Goal: Information Seeking & Learning: Check status

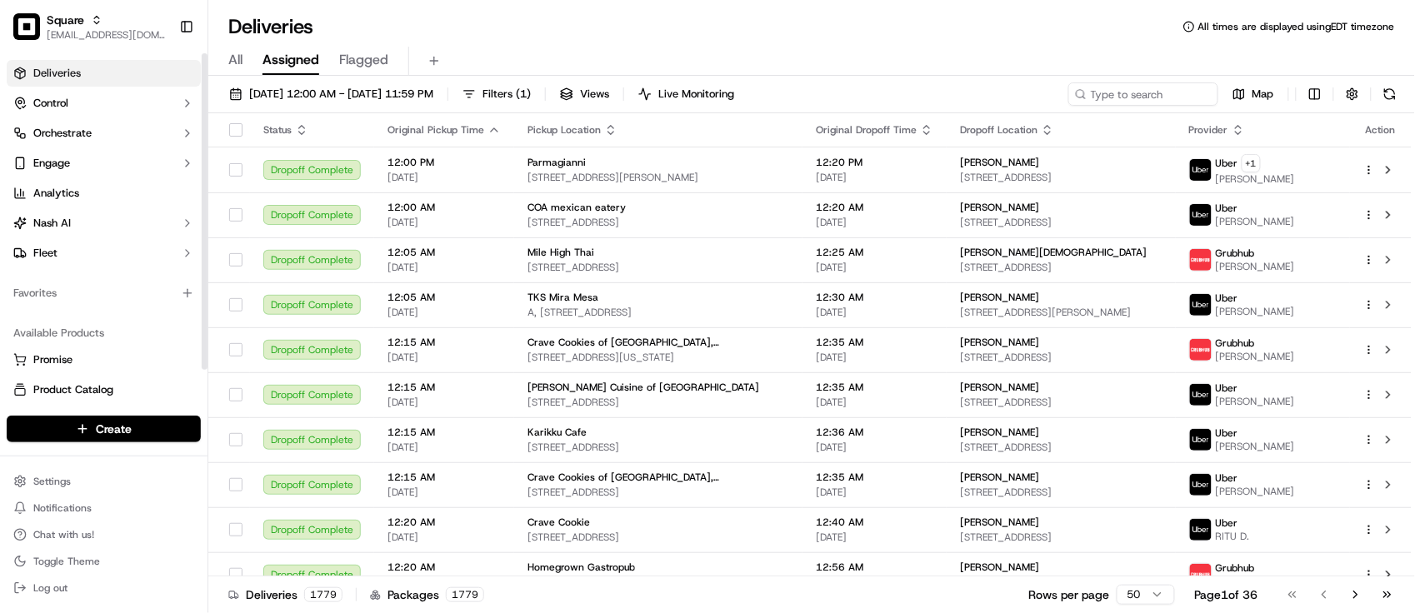
click at [129, 313] on div "Available Products Promise Product Catalog Returns" at bounding box center [104, 376] width 208 height 127
click at [533, 50] on div "All Assigned Flagged" at bounding box center [811, 61] width 1207 height 29
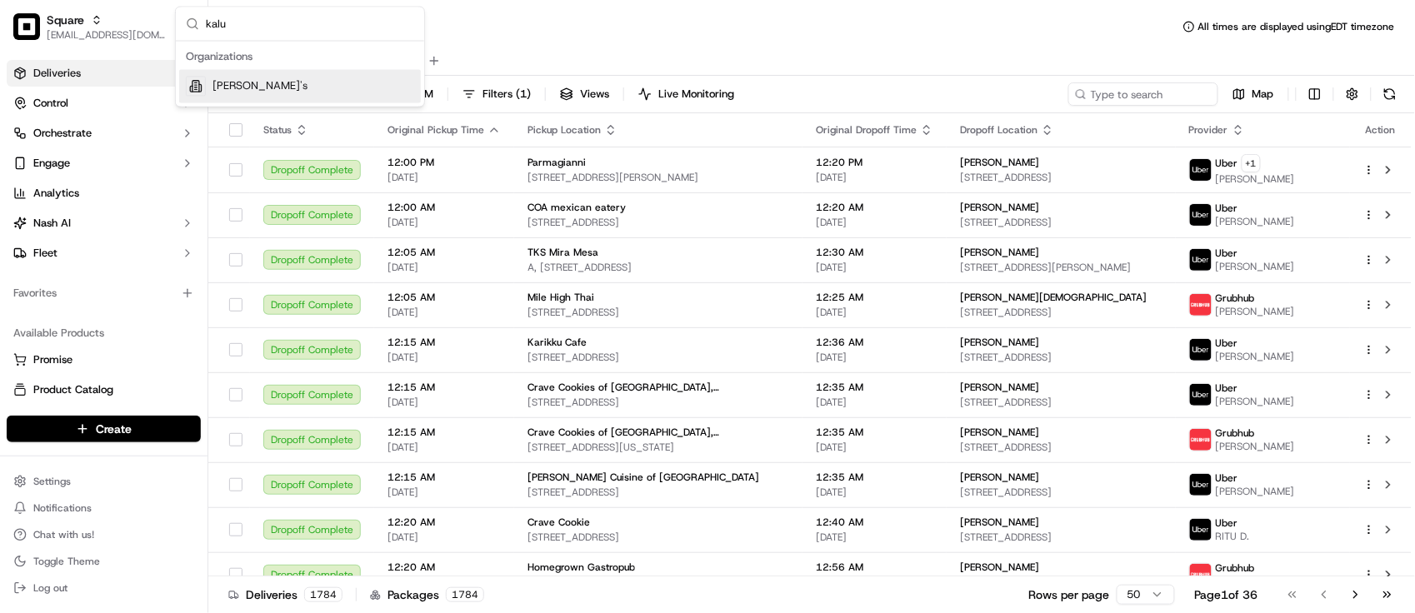
type input "kalu"
click at [234, 85] on span "[PERSON_NAME]'s" at bounding box center [260, 86] width 95 height 15
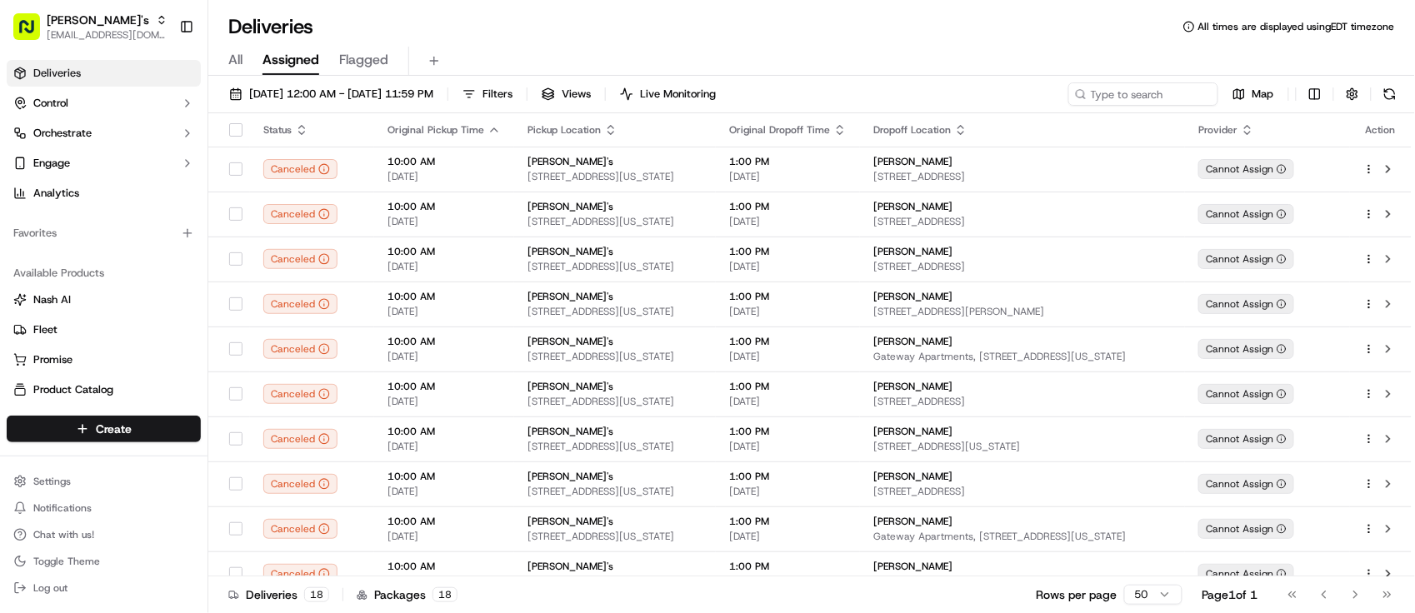
click at [1168, 80] on div "[DATE] 12:00 AM - [DATE] 11:59 PM Filters Views Live Monitoring Map Status Orig…" at bounding box center [811, 346] width 1207 height 541
click at [1157, 93] on input at bounding box center [1118, 94] width 200 height 23
paste input "[PERSON_NAME]"
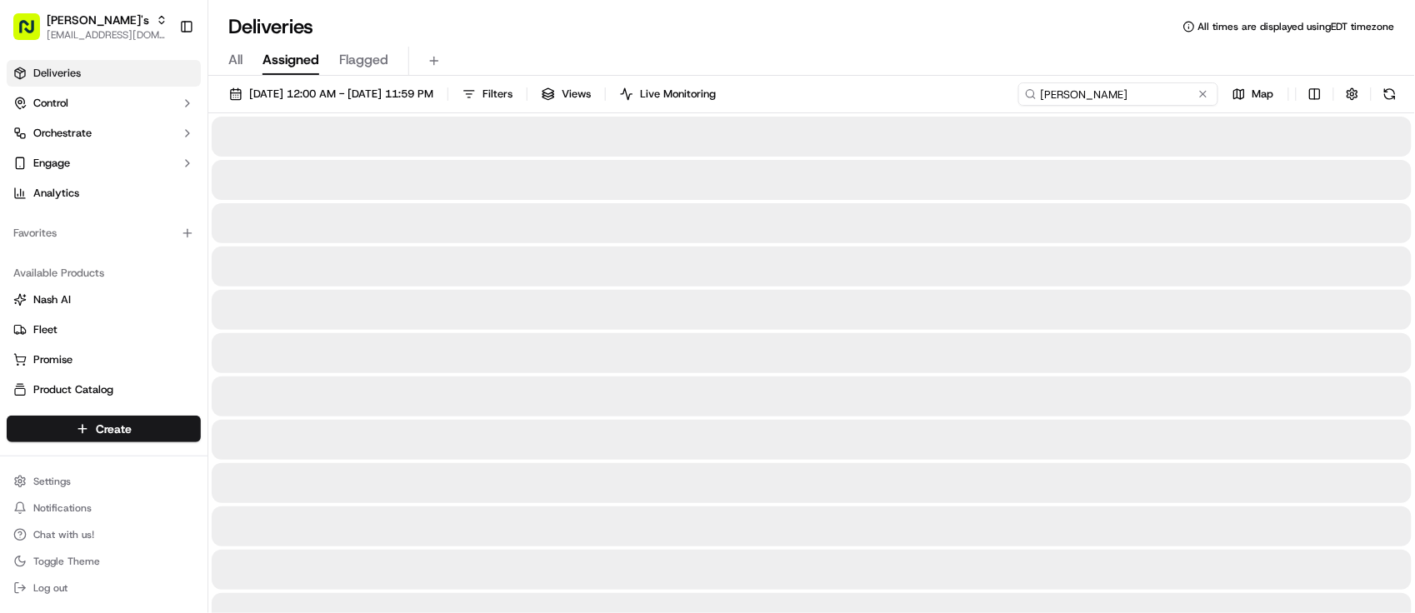
type input "[PERSON_NAME]"
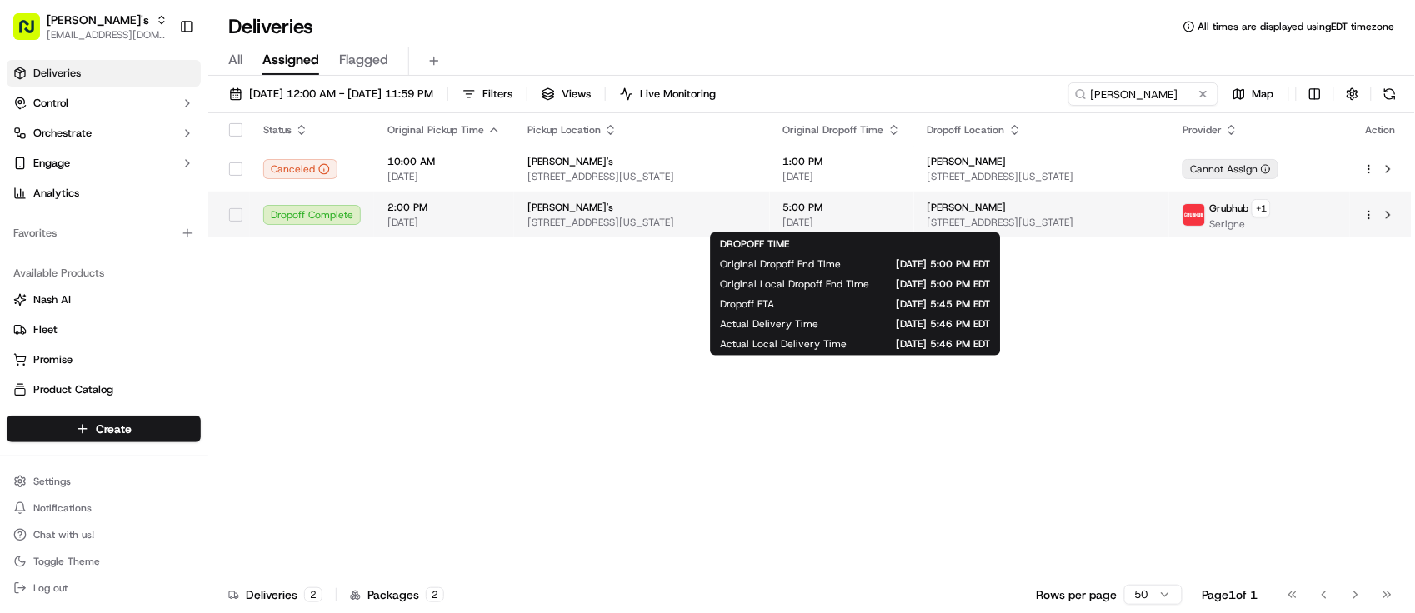
click at [873, 218] on span "[DATE]" at bounding box center [842, 222] width 118 height 13
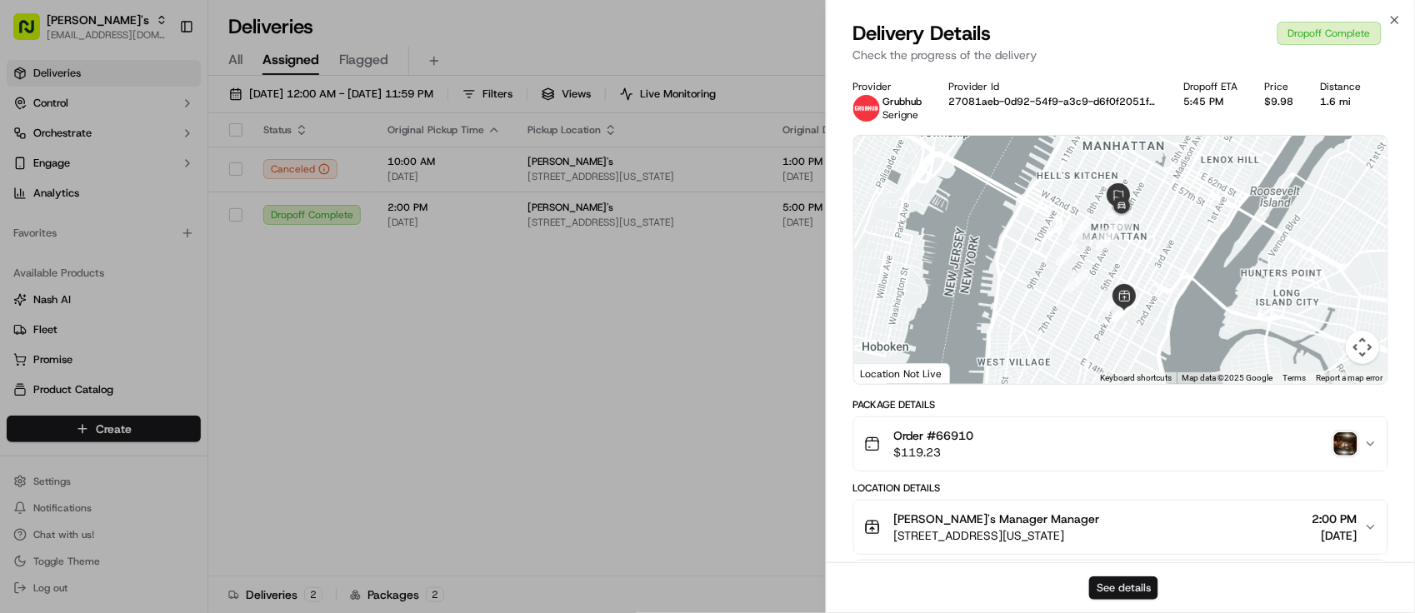
click at [1154, 583] on button "See details" at bounding box center [1123, 588] width 69 height 23
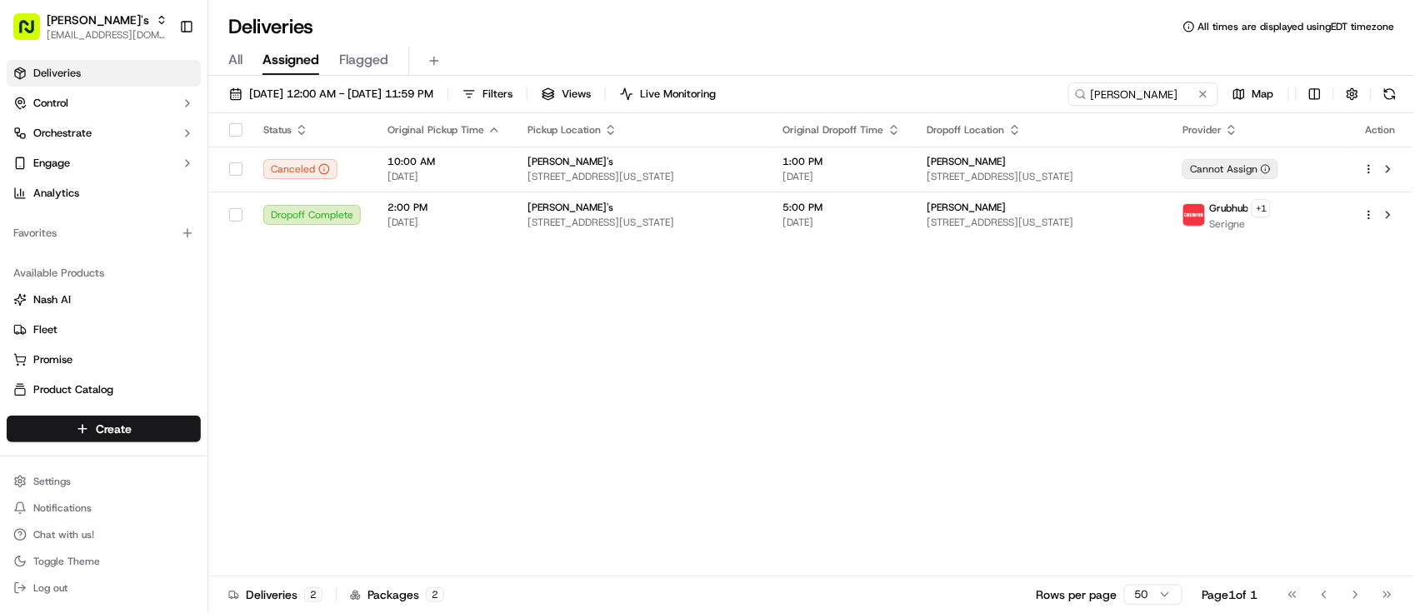
click at [713, 471] on div "Status Original Pickup Time Pickup Location Original Dropoff Time Dropoff Locat…" at bounding box center [809, 344] width 1203 height 463
drag, startPoint x: 597, startPoint y: 383, endPoint x: 673, endPoint y: 383, distance: 75.8
click at [597, 384] on div "Status Original Pickup Time Pickup Location Original Dropoff Time Dropoff Locat…" at bounding box center [809, 344] width 1203 height 463
click at [376, 407] on div "Status Original Pickup Time Pickup Location Original Dropoff Time Dropoff Locat…" at bounding box center [809, 344] width 1203 height 463
click at [478, 372] on div "Status Original Pickup Time Pickup Location Original Dropoff Time Dropoff Locat…" at bounding box center [809, 344] width 1203 height 463
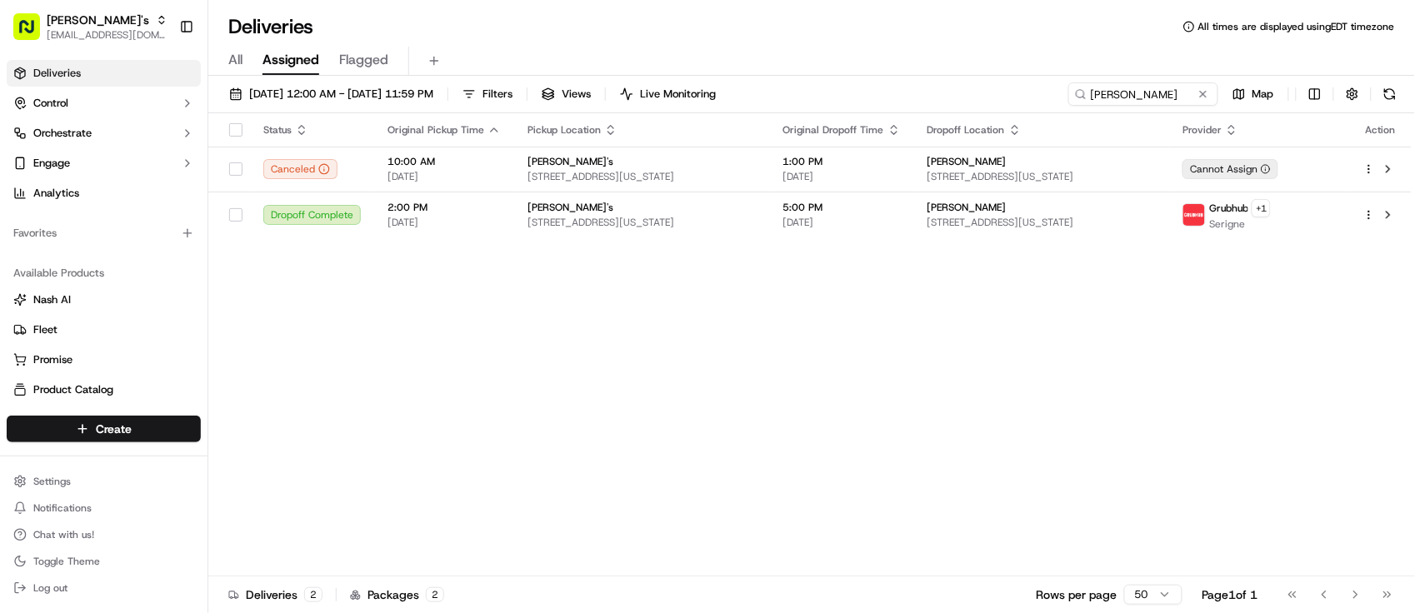
click at [682, 393] on div "Status Original Pickup Time Pickup Location Original Dropoff Time Dropoff Locat…" at bounding box center [809, 344] width 1203 height 463
click at [310, 372] on div "Status Original Pickup Time Pickup Location Original Dropoff Time Dropoff Locat…" at bounding box center [809, 344] width 1203 height 463
drag, startPoint x: 568, startPoint y: 361, endPoint x: 523, endPoint y: 272, distance: 99.9
click at [564, 361] on div "Status Original Pickup Time Pickup Location Original Dropoff Time Dropoff Locat…" at bounding box center [809, 344] width 1203 height 463
click at [78, 106] on button "Control" at bounding box center [104, 103] width 194 height 27
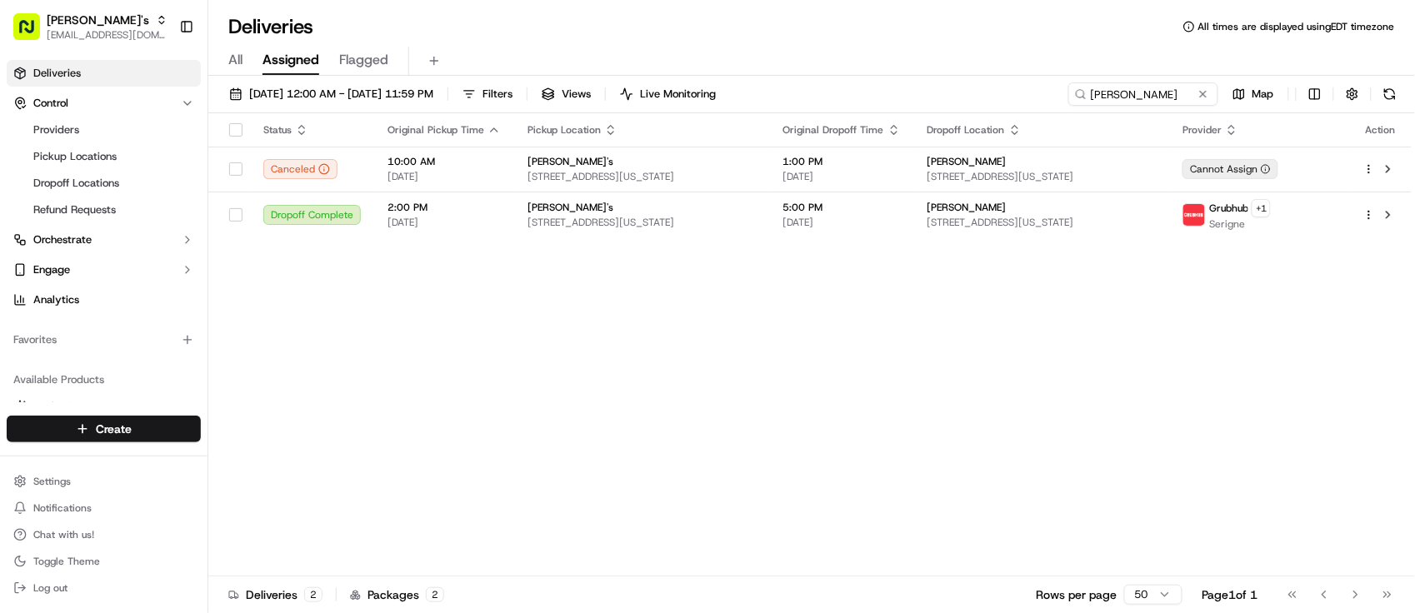
click at [451, 7] on div "Deliveries All times are displayed using EDT timezone All Assigned Flagged [DAT…" at bounding box center [811, 306] width 1207 height 613
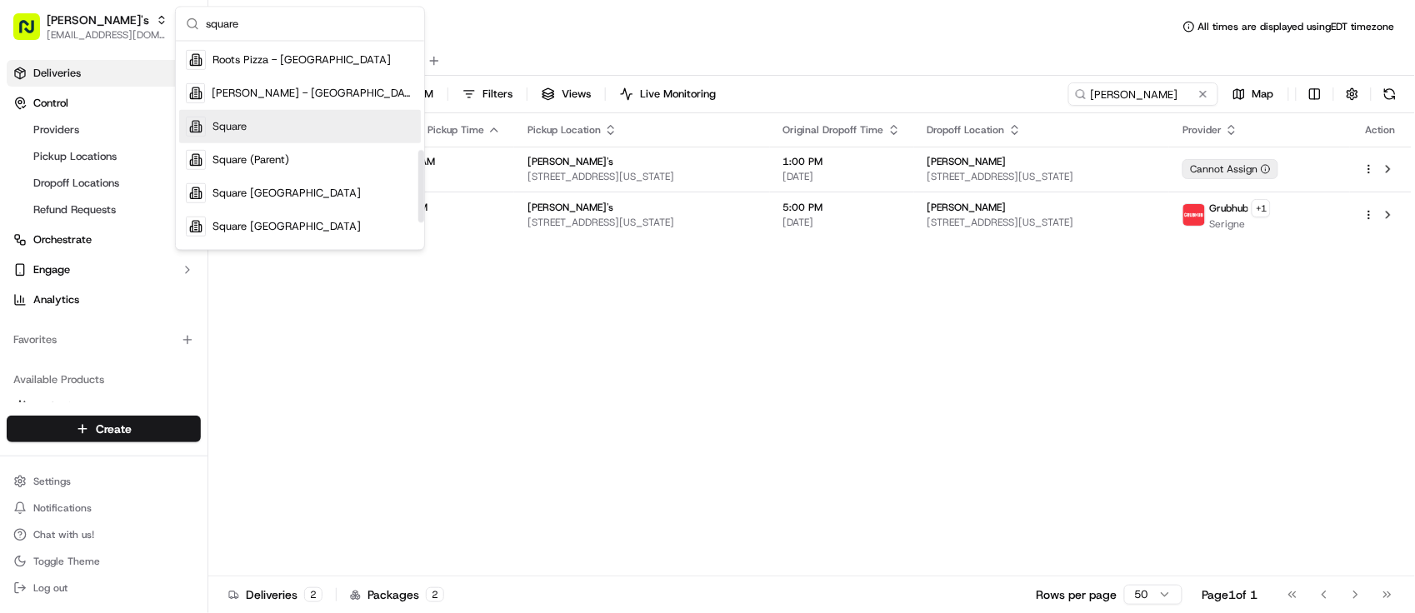
scroll to position [313, 0]
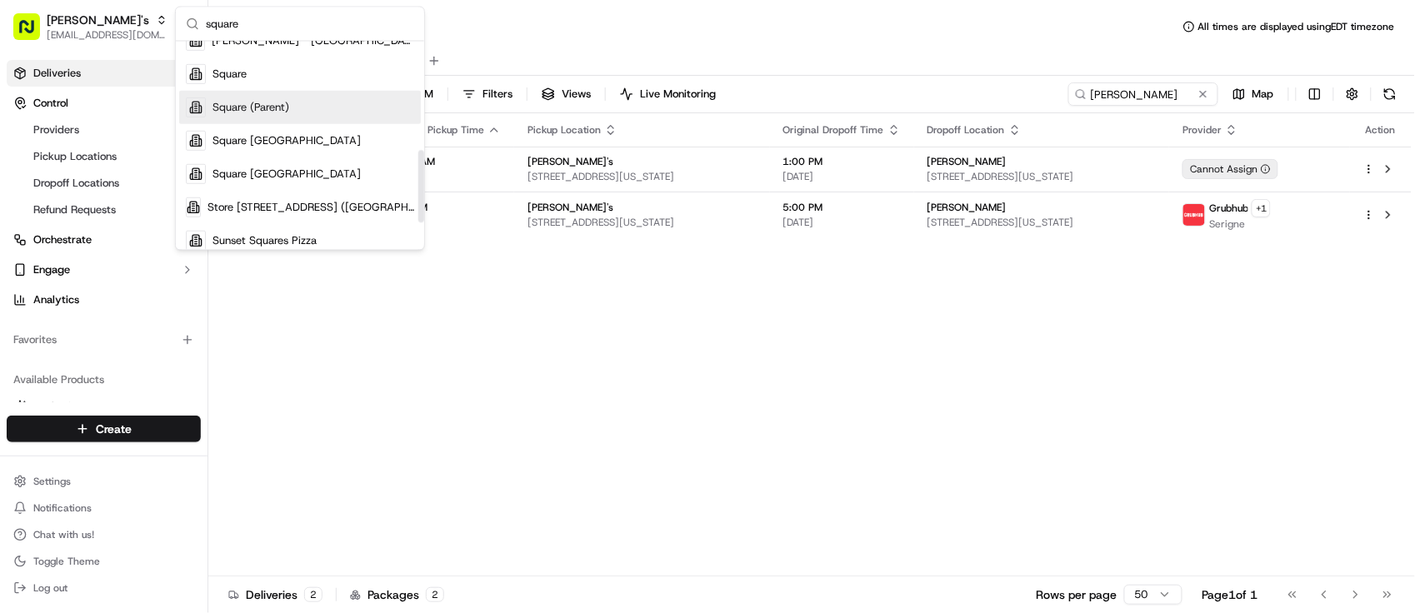
type input "square"
click at [265, 81] on div "Square" at bounding box center [300, 74] width 242 height 33
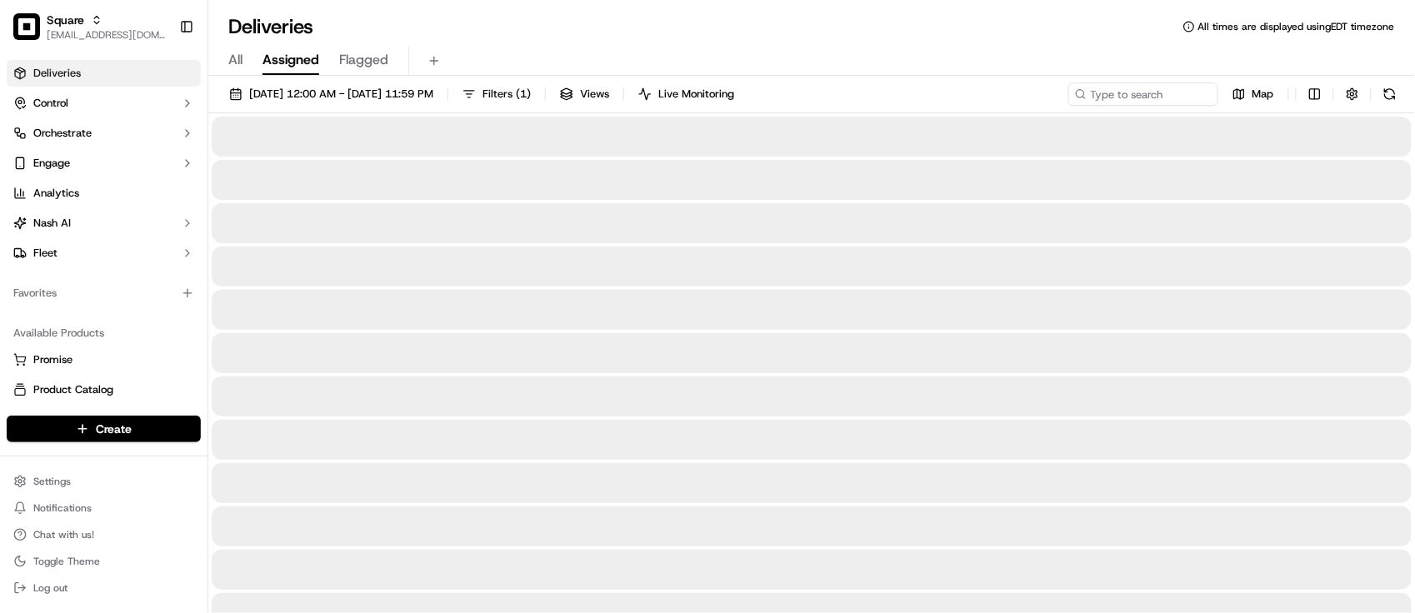
click at [653, 33] on div "Deliveries All times are displayed using EDT timezone" at bounding box center [811, 26] width 1207 height 27
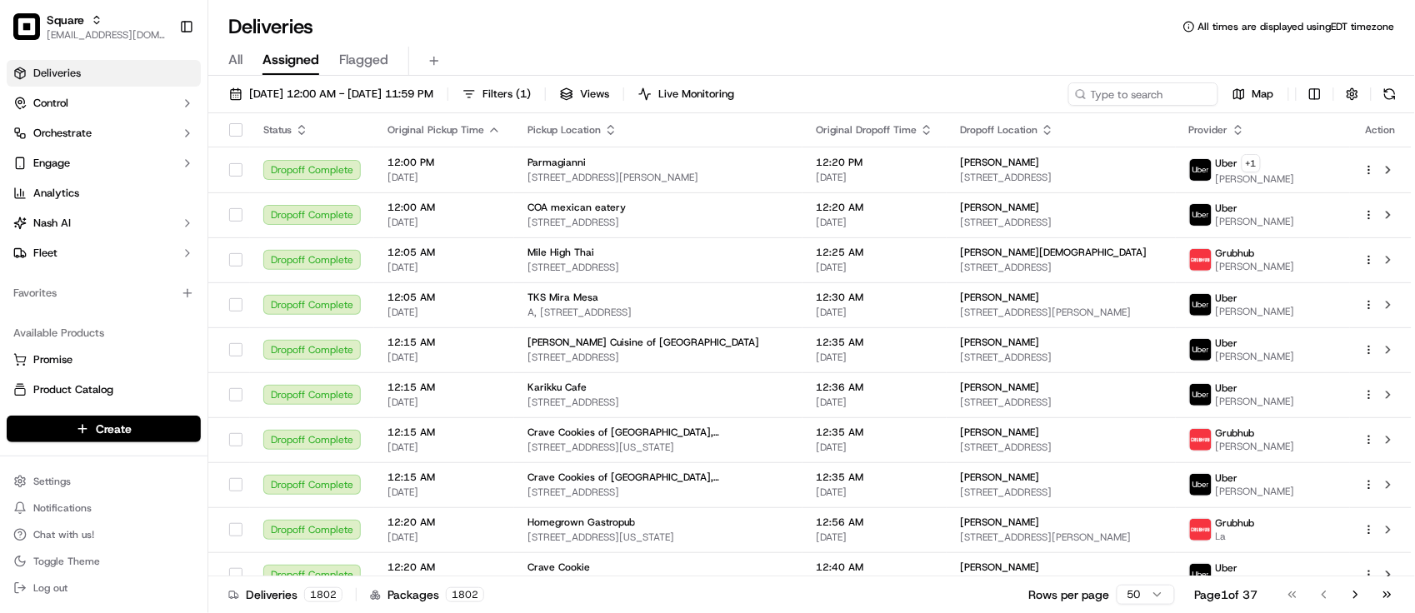
click at [507, 29] on div "Deliveries All times are displayed using EDT timezone" at bounding box center [811, 26] width 1207 height 27
click at [427, 23] on div "Deliveries All times are displayed using EDT timezone" at bounding box center [811, 26] width 1207 height 27
click at [468, 23] on div "Deliveries All times are displayed using EDT timezone" at bounding box center [811, 26] width 1207 height 27
click at [439, 15] on div "Deliveries All times are displayed using EDT timezone" at bounding box center [811, 26] width 1207 height 27
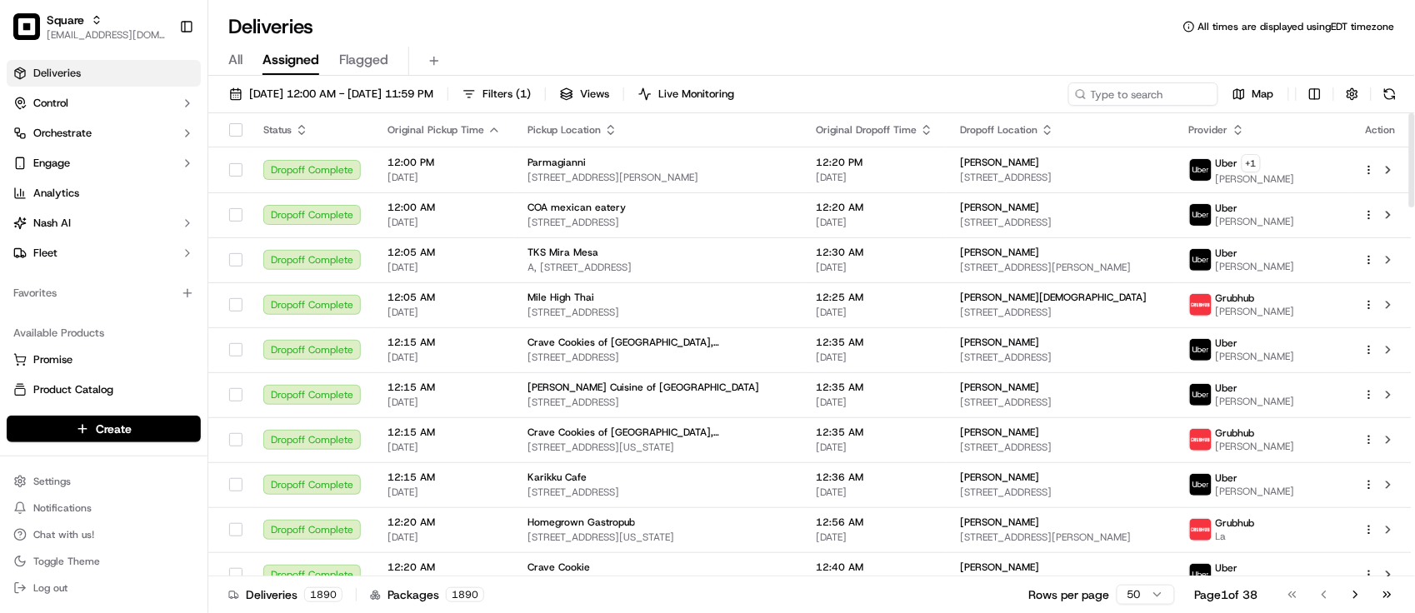
click at [544, 54] on div "All Assigned Flagged" at bounding box center [811, 61] width 1207 height 29
click at [118, 105] on button "Control" at bounding box center [104, 103] width 194 height 27
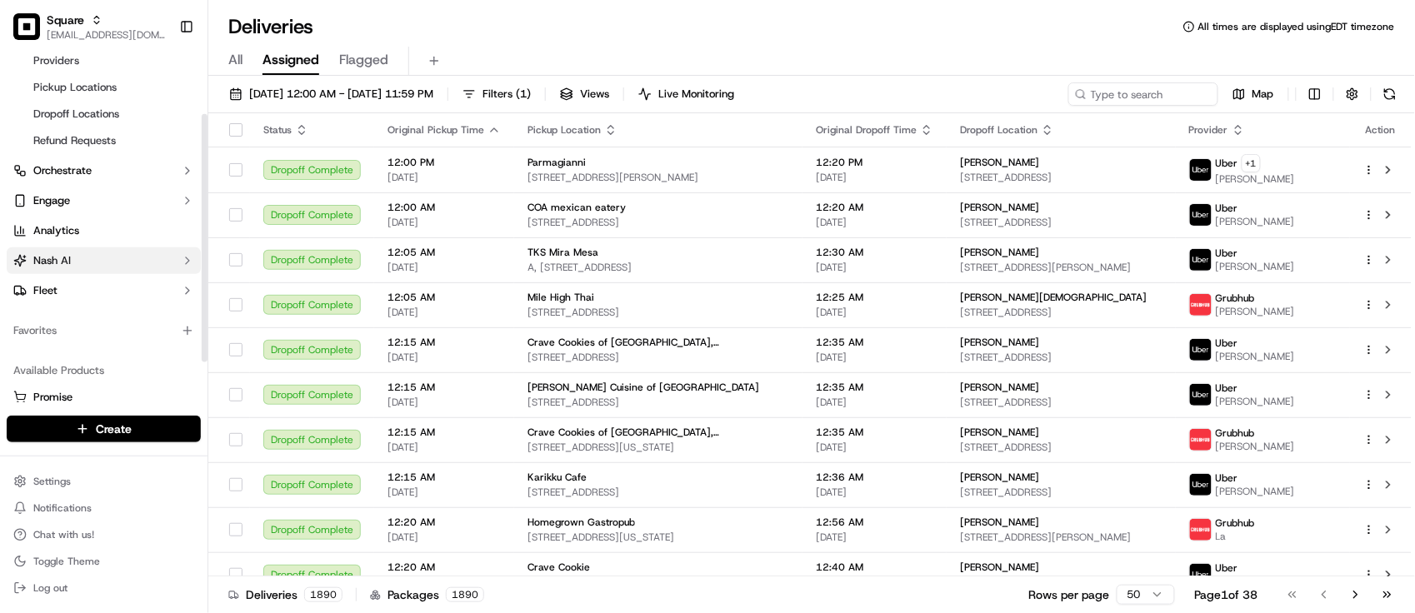
scroll to position [38, 0]
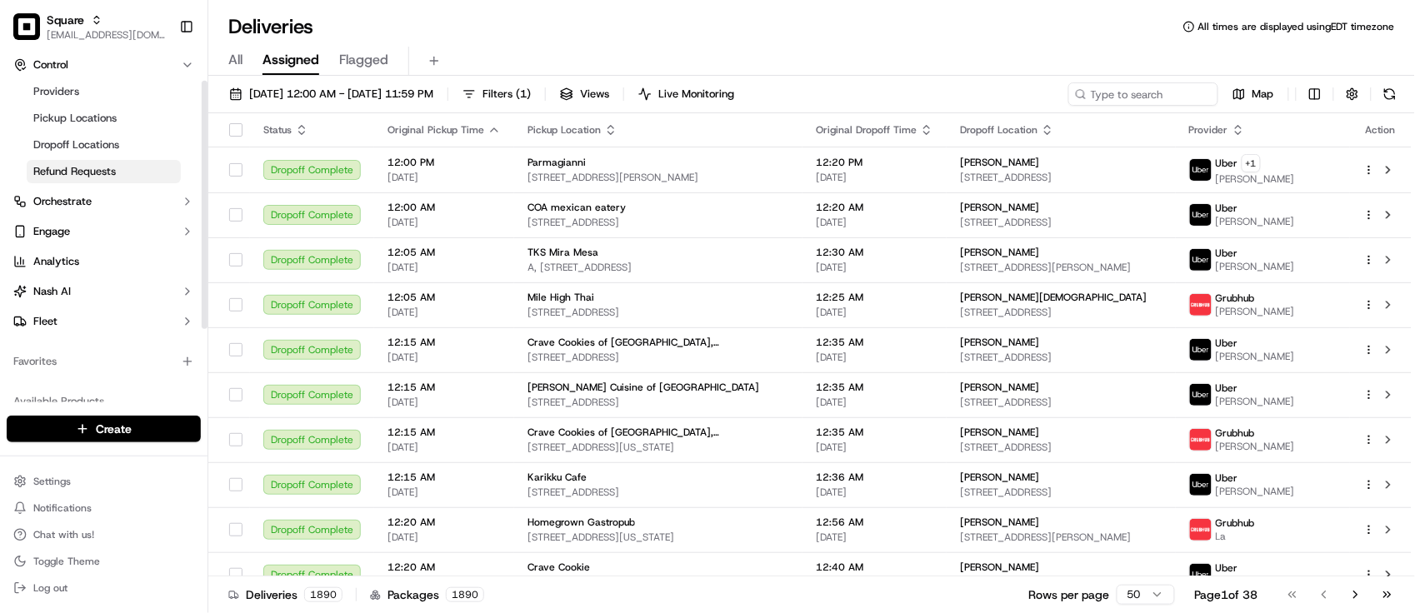
click at [79, 176] on span "Refund Requests" at bounding box center [74, 171] width 83 height 15
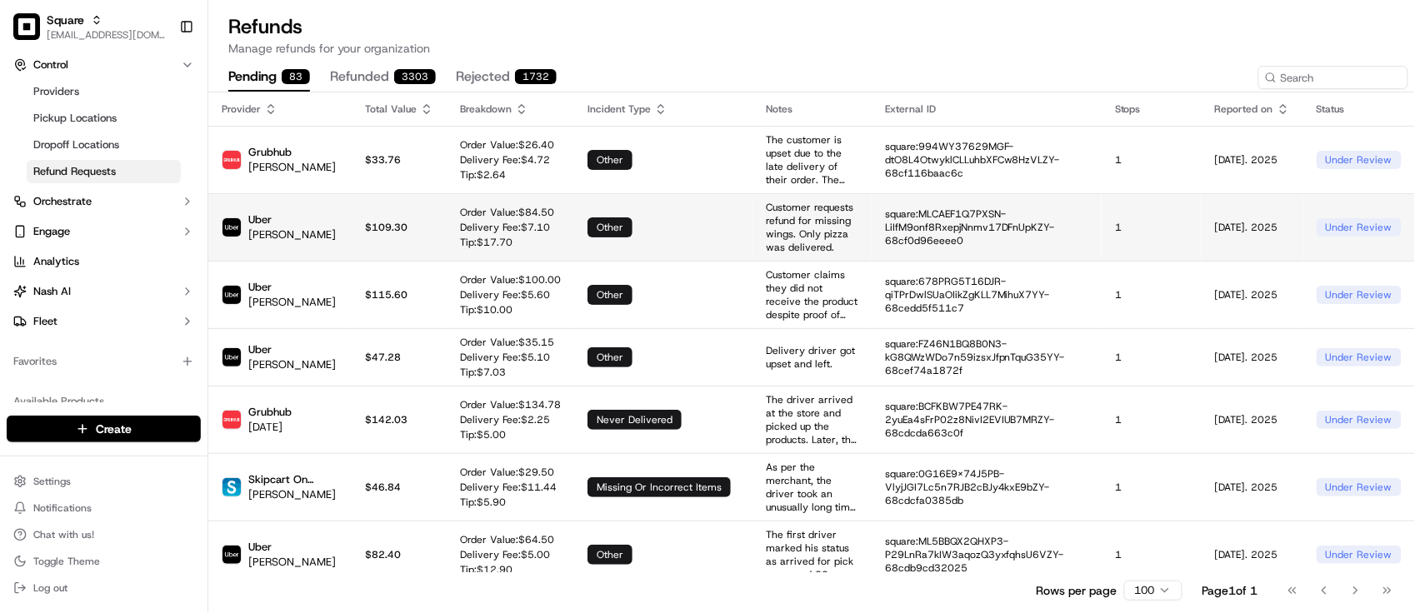
click at [365, 227] on p "$ 109.30" at bounding box center [399, 227] width 68 height 13
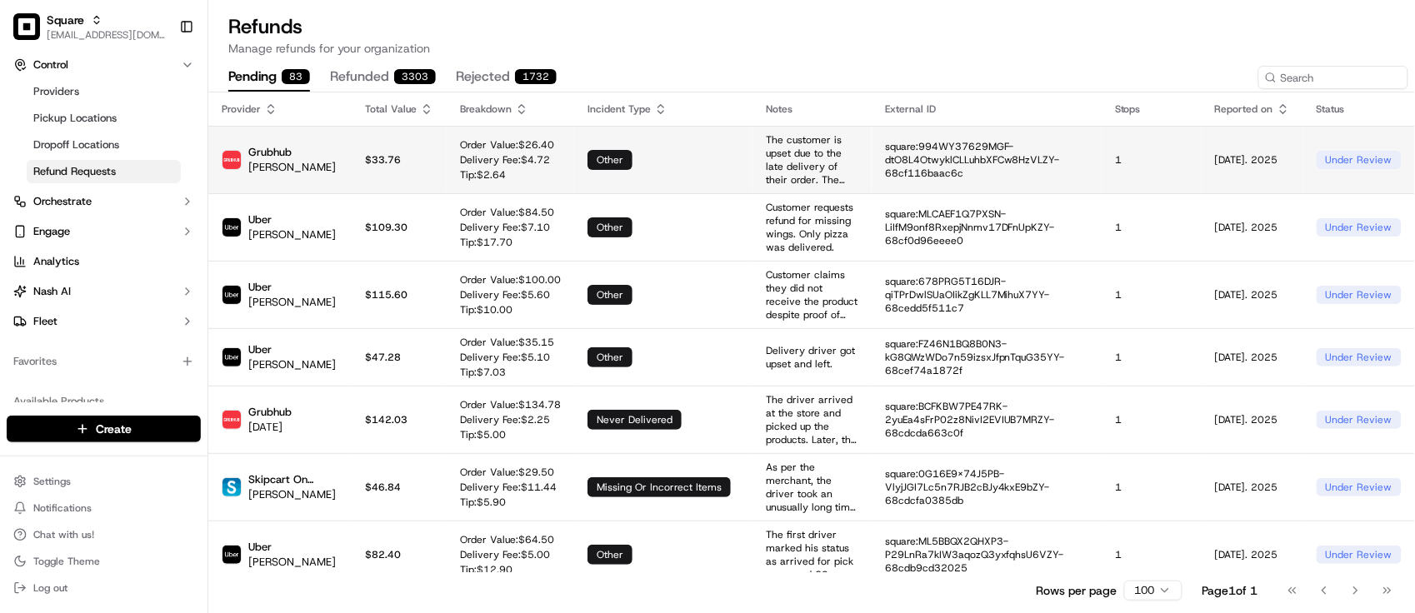
click at [393, 164] on p "$ 33.76" at bounding box center [399, 159] width 68 height 13
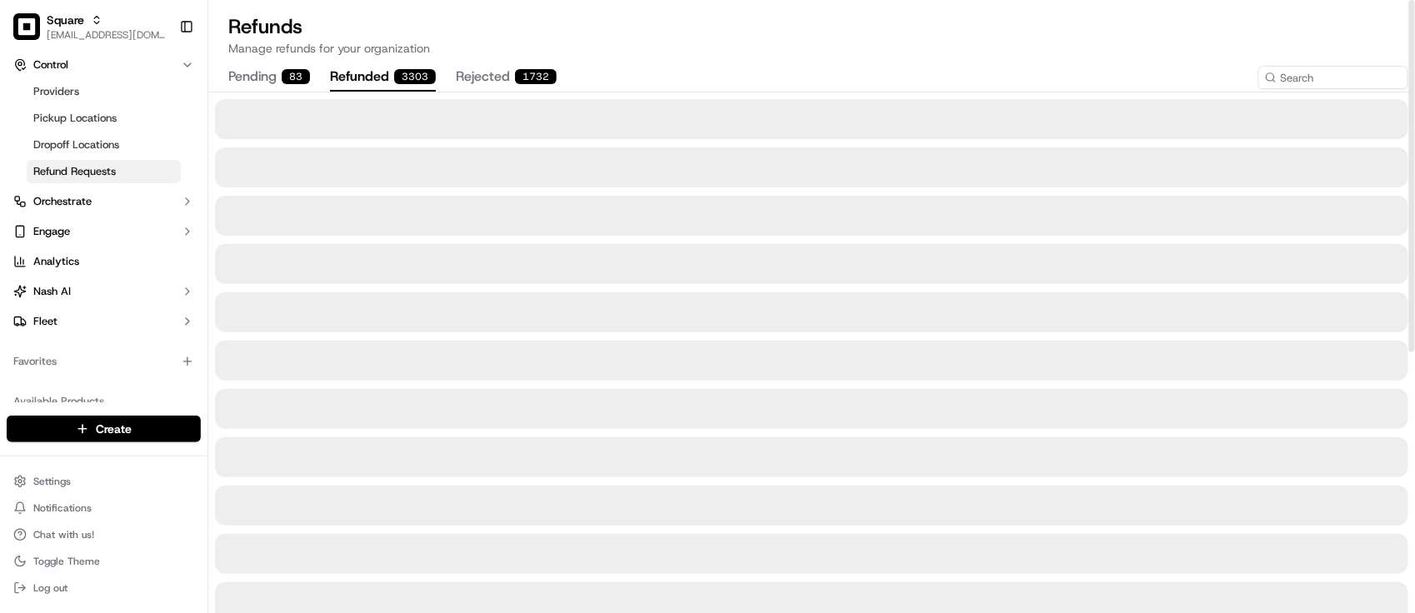
click at [390, 77] on button "refunded 3303" at bounding box center [383, 77] width 106 height 28
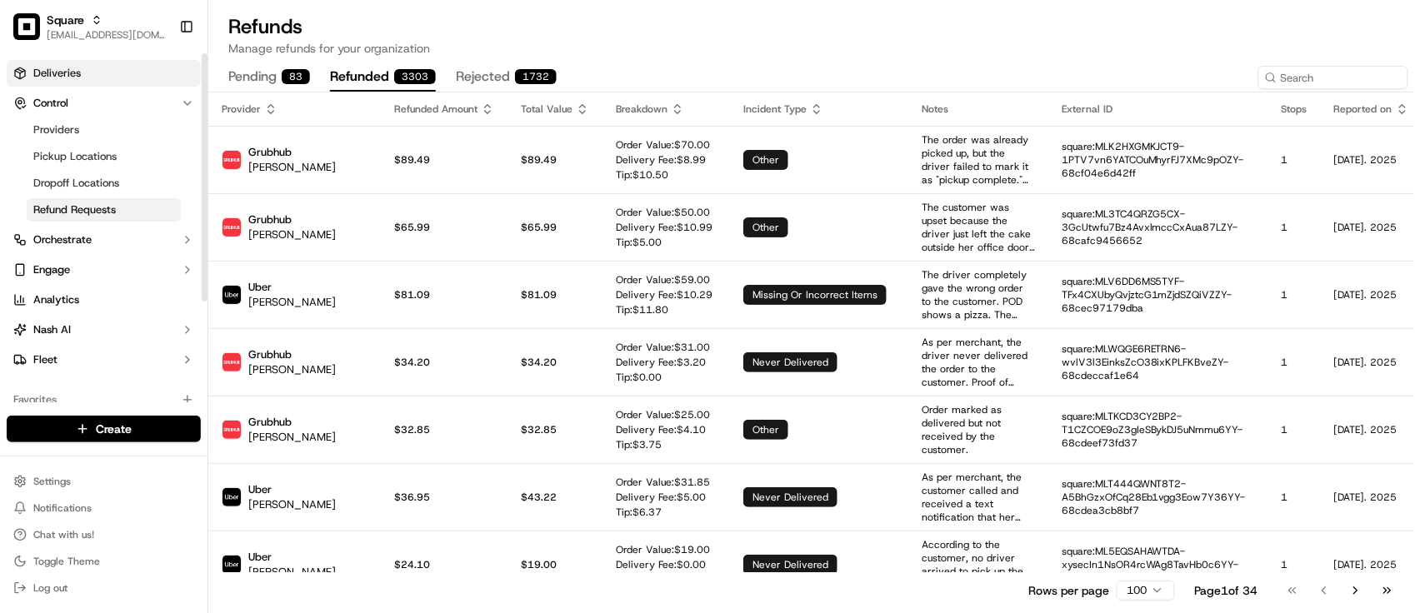
click at [75, 75] on span "Deliveries" at bounding box center [57, 73] width 48 height 15
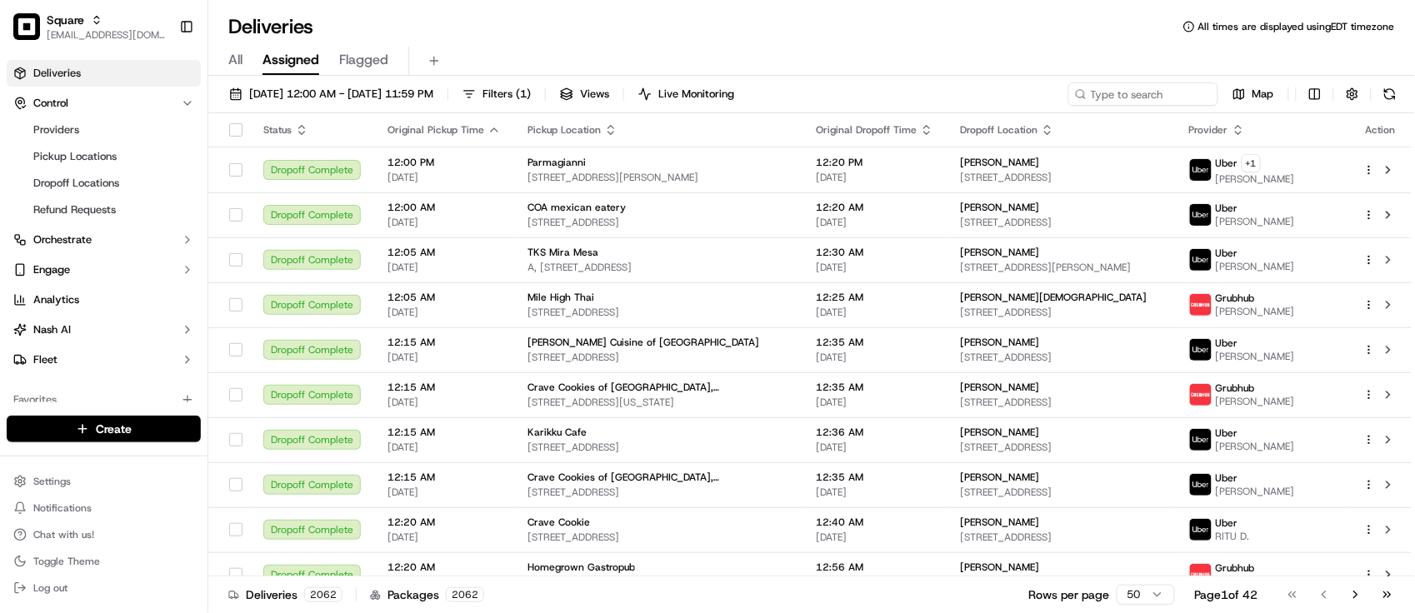
drag, startPoint x: 548, startPoint y: 50, endPoint x: 513, endPoint y: 68, distance: 40.3
click at [547, 50] on div "All Assigned Flagged" at bounding box center [811, 61] width 1207 height 29
click at [128, 209] on link "Refund Requests" at bounding box center [104, 209] width 154 height 23
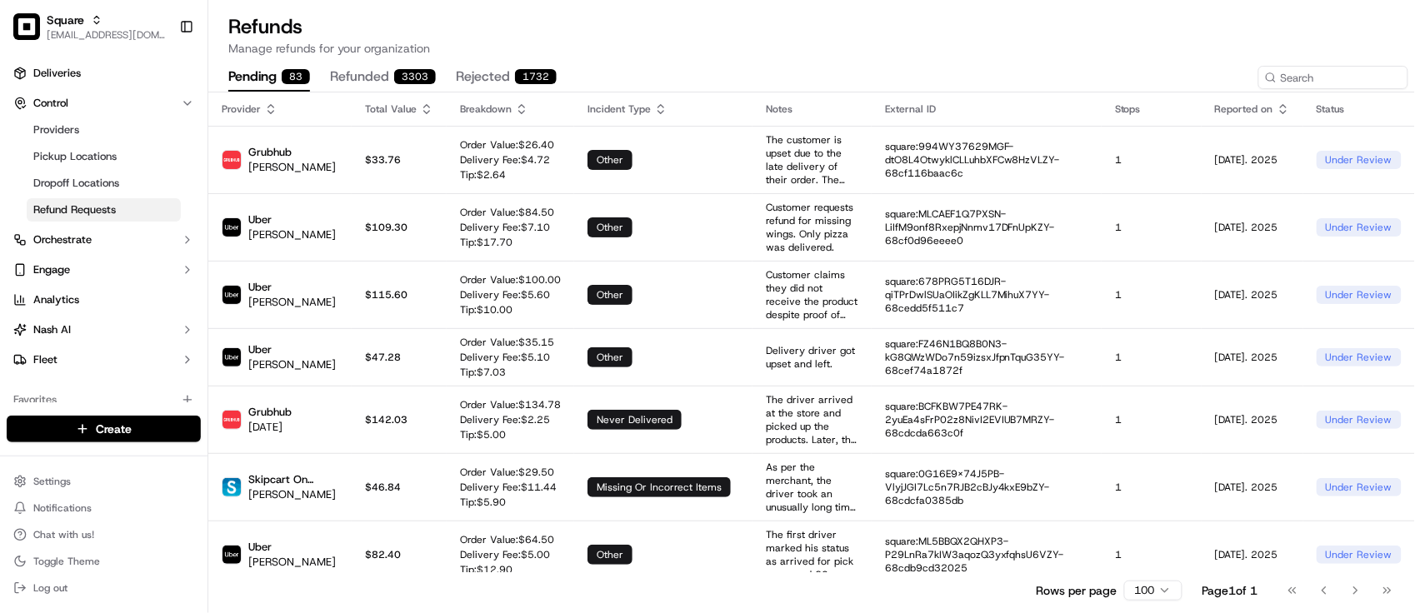
click at [335, 79] on button "refunded 3303" at bounding box center [383, 77] width 106 height 28
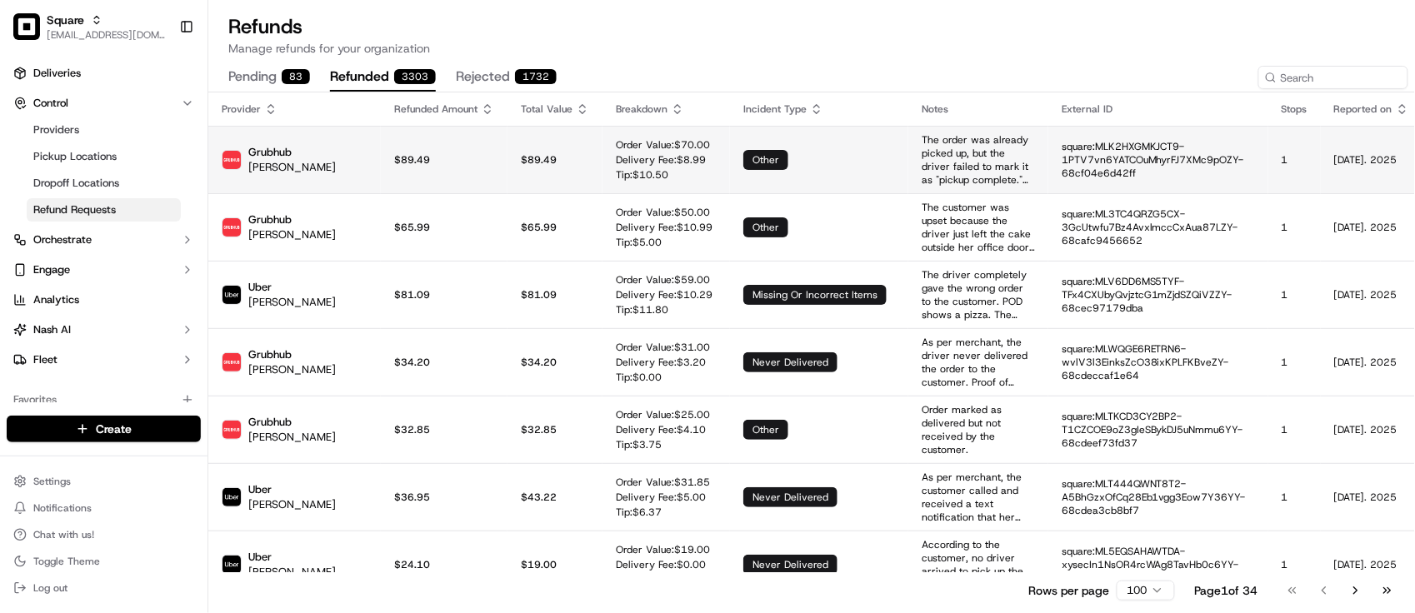
click at [434, 179] on td "$89.49" at bounding box center [444, 160] width 127 height 68
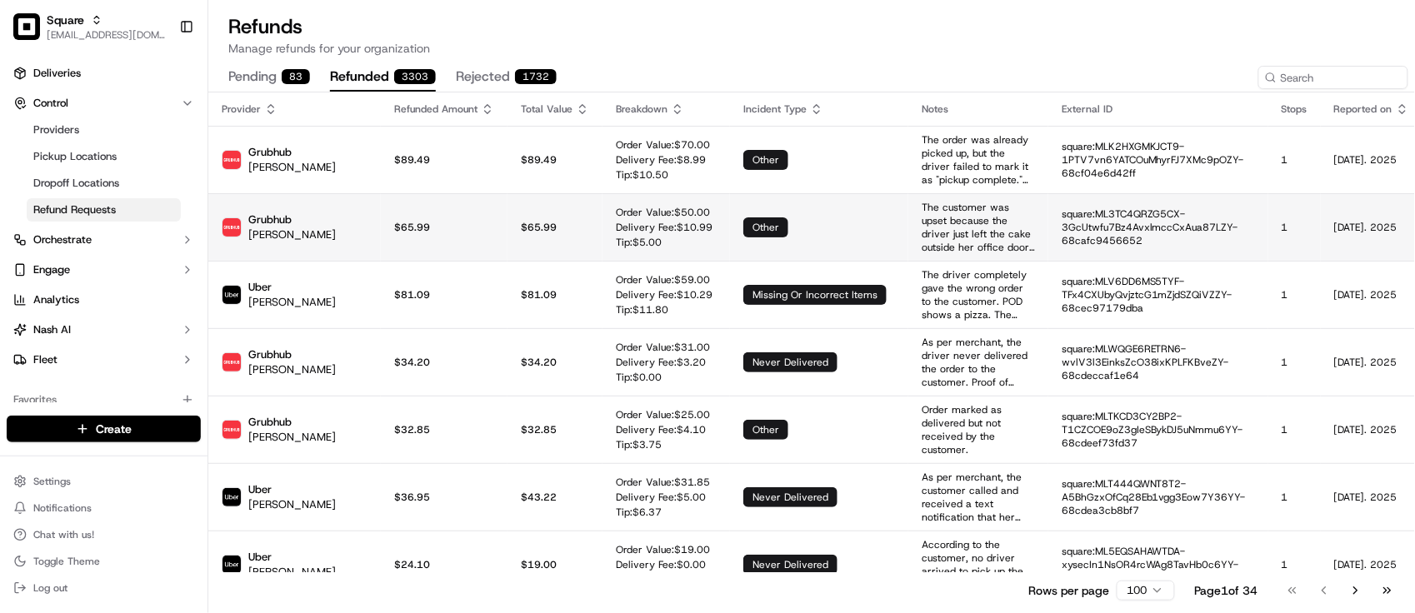
click at [508, 254] on td "$ 65.99" at bounding box center [555, 227] width 95 height 68
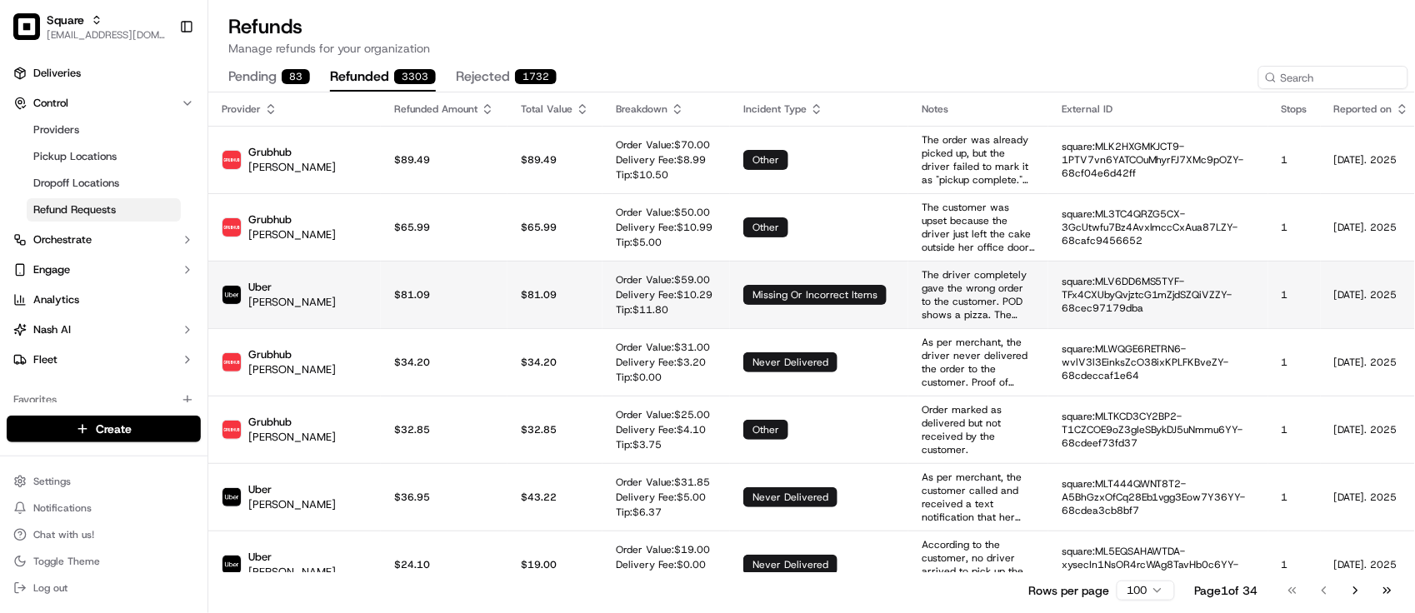
click at [508, 283] on td "$ 81.09" at bounding box center [555, 295] width 95 height 68
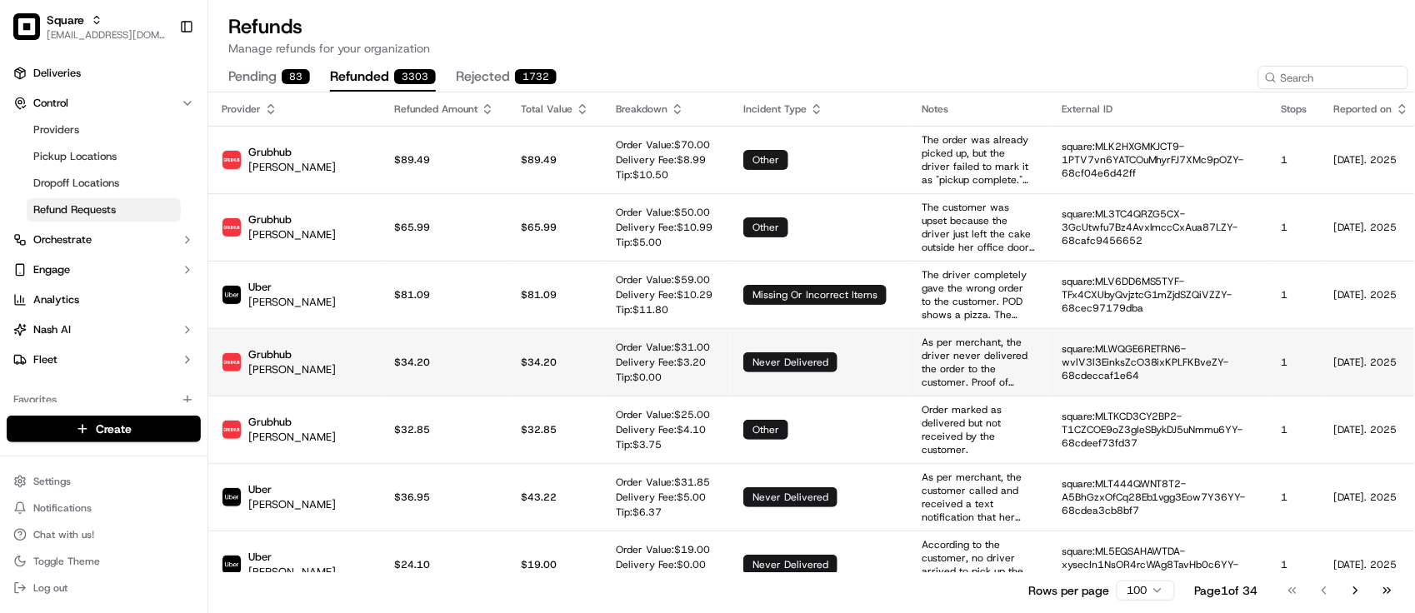
click at [527, 383] on td "$ 34.20" at bounding box center [555, 362] width 95 height 68
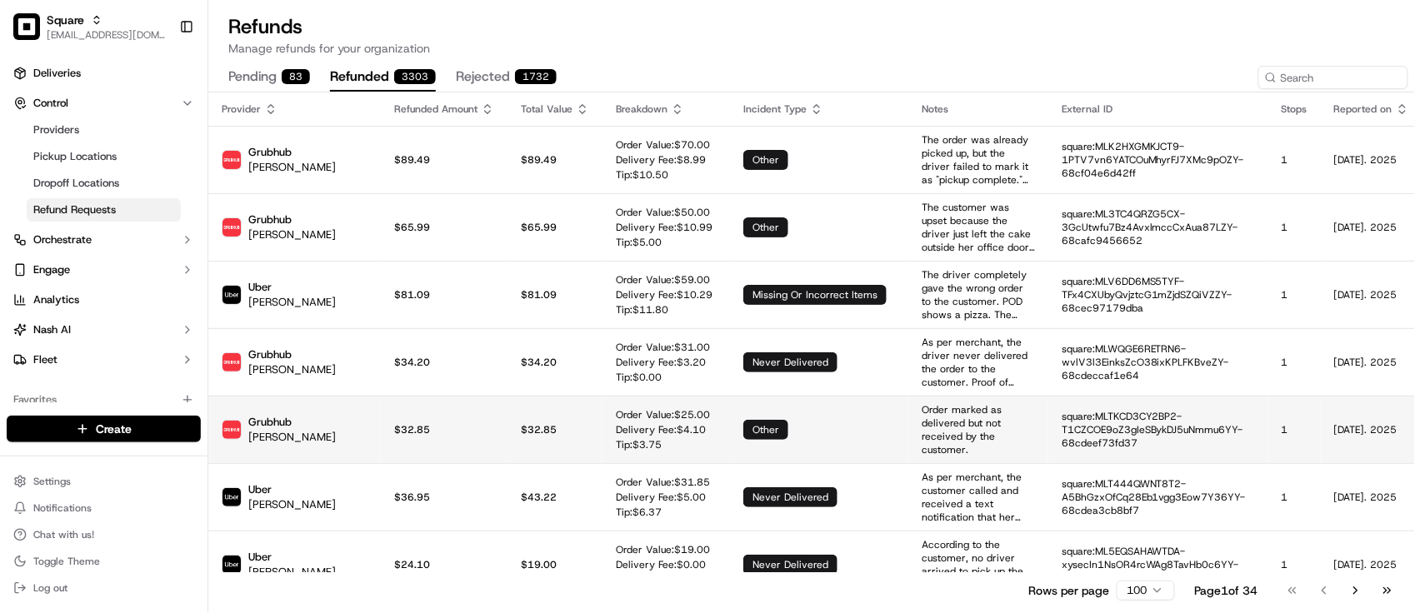
click at [603, 461] on td "Order Value: $ 25.00 Delivery Fee: $ 4.10 Tip: $ 3.75" at bounding box center [667, 430] width 128 height 68
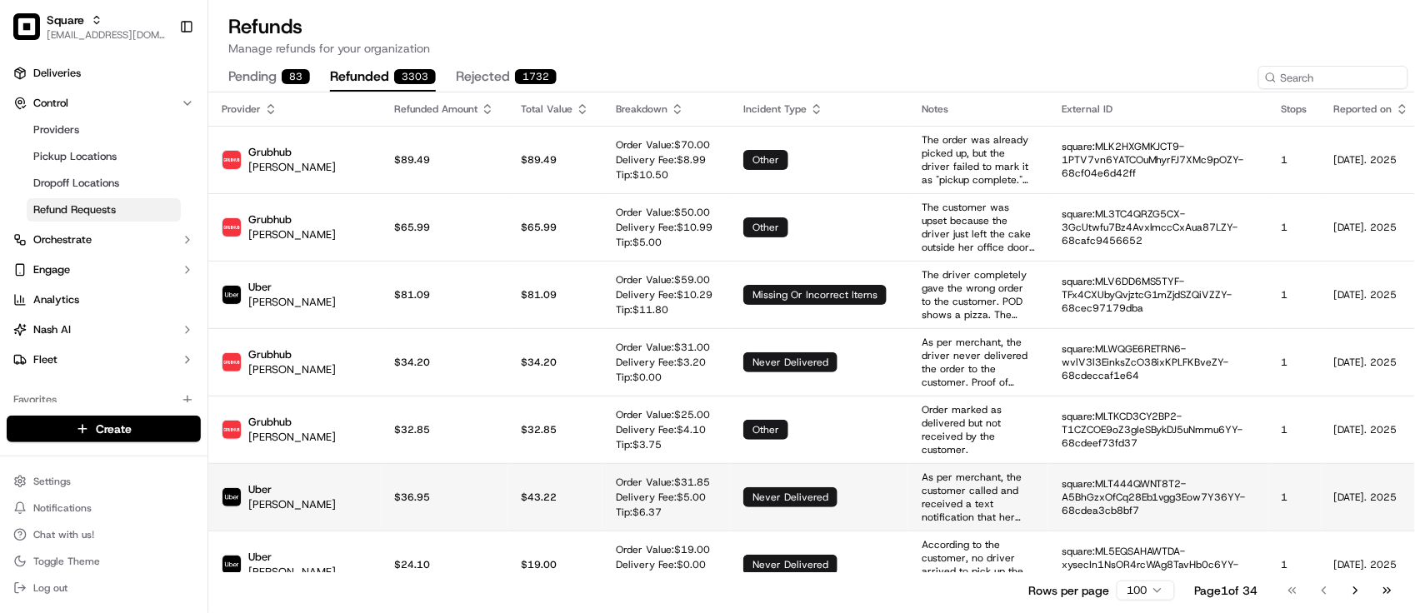
click at [616, 481] on p "Order Value: $ 31.85" at bounding box center [663, 482] width 94 height 13
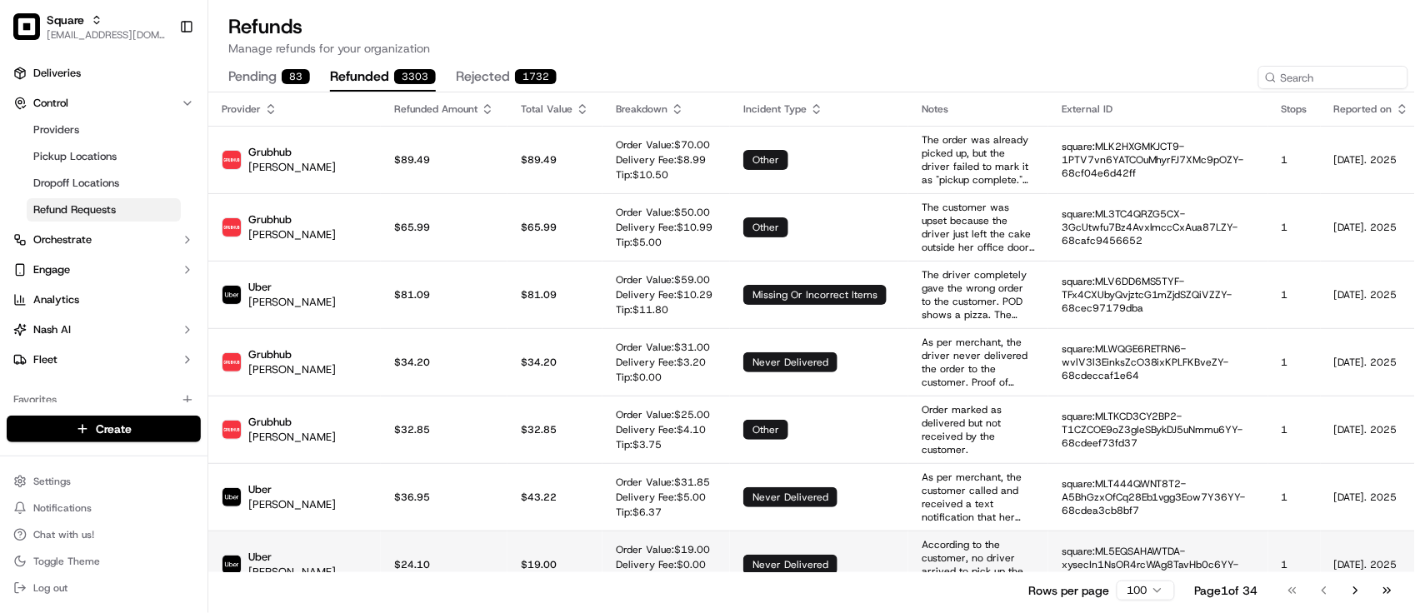
click at [521, 563] on p "$ 19.00" at bounding box center [555, 564] width 68 height 13
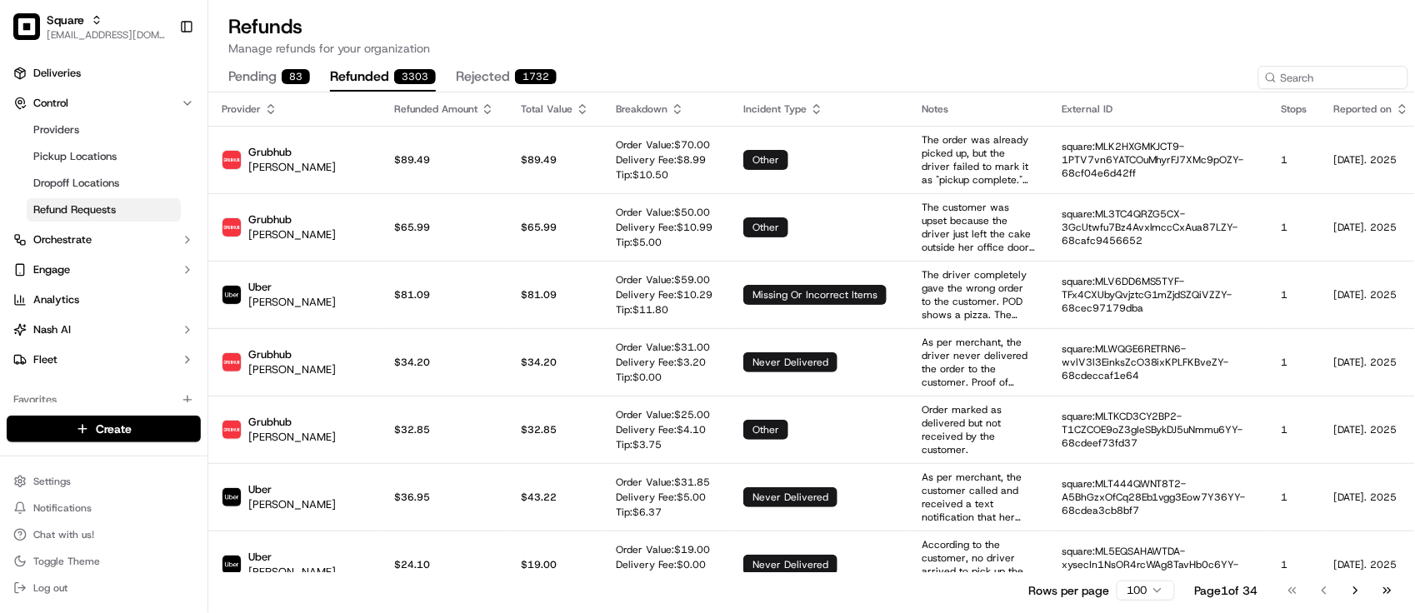
click at [285, 73] on div "83" at bounding box center [296, 76] width 28 height 15
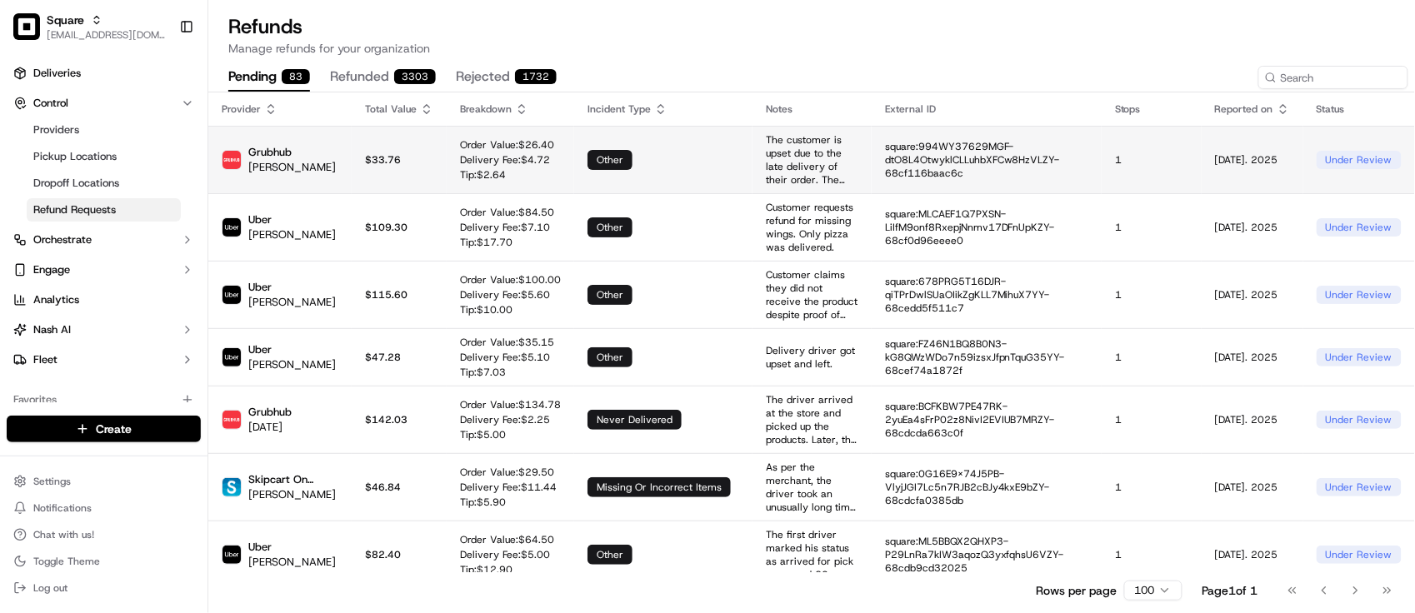
click at [363, 167] on td "$ 33.76" at bounding box center [399, 160] width 95 height 68
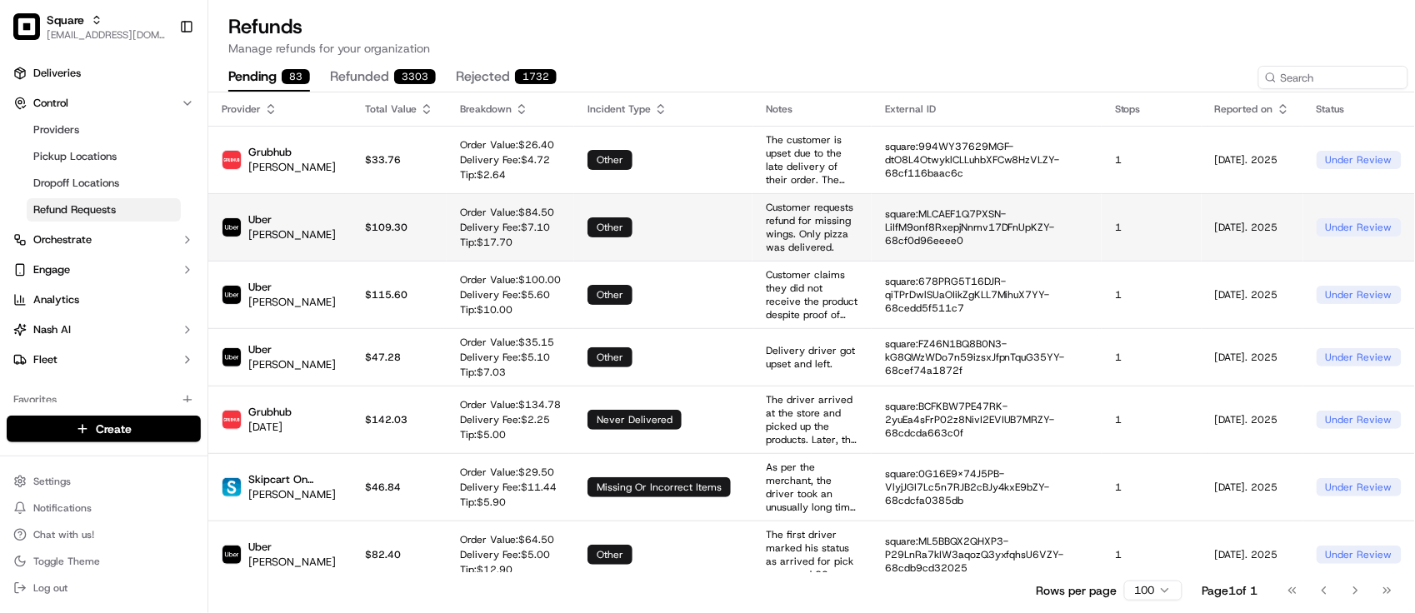
click at [363, 206] on td "$ 109.30" at bounding box center [399, 227] width 95 height 68
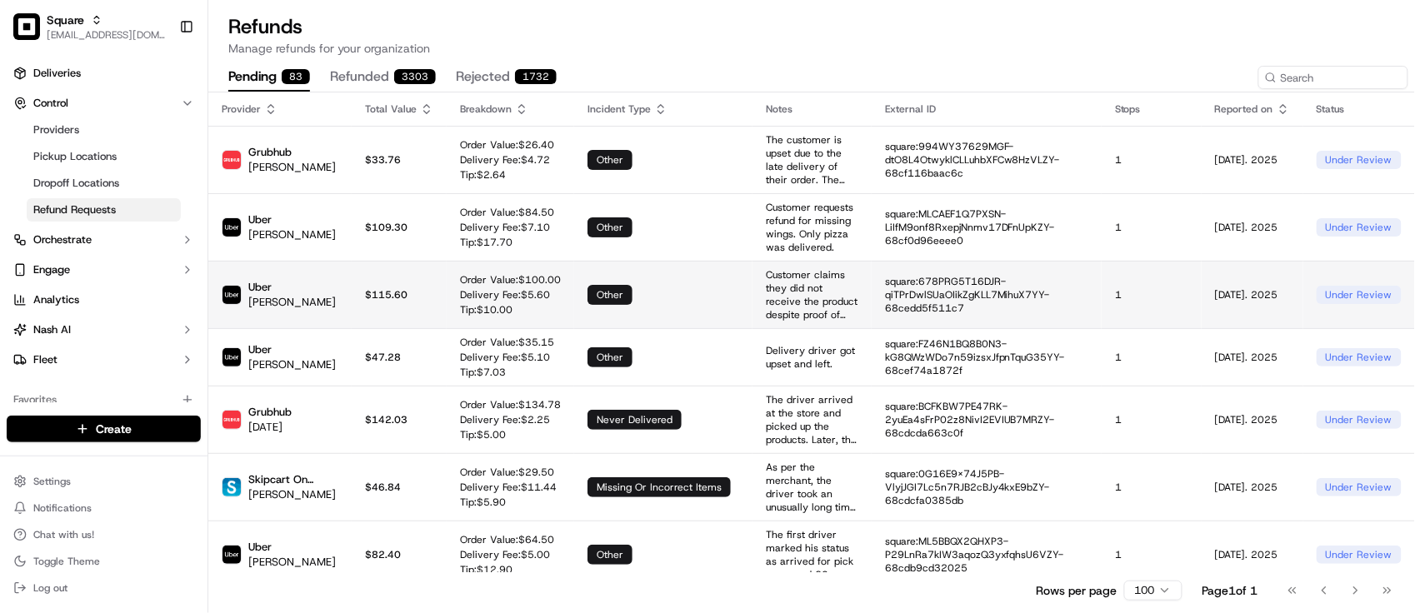
click at [394, 300] on td "$ 115.60" at bounding box center [399, 295] width 95 height 68
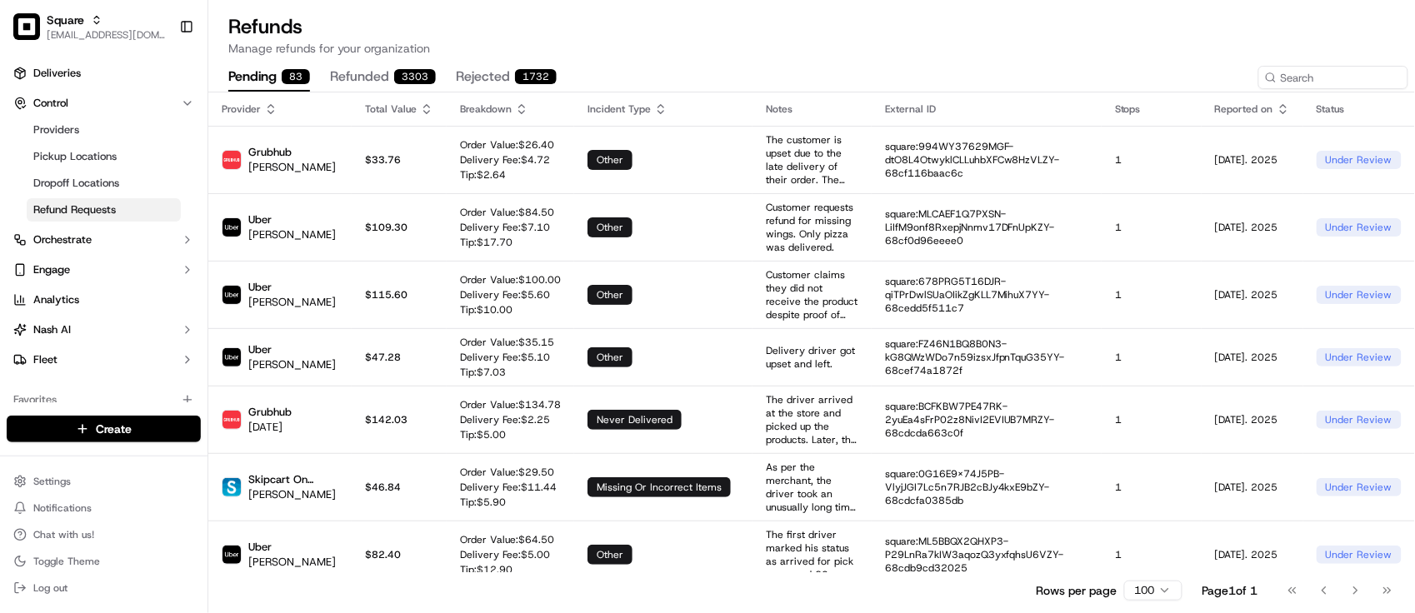
click at [490, 76] on button "rejected 1732" at bounding box center [506, 77] width 101 height 28
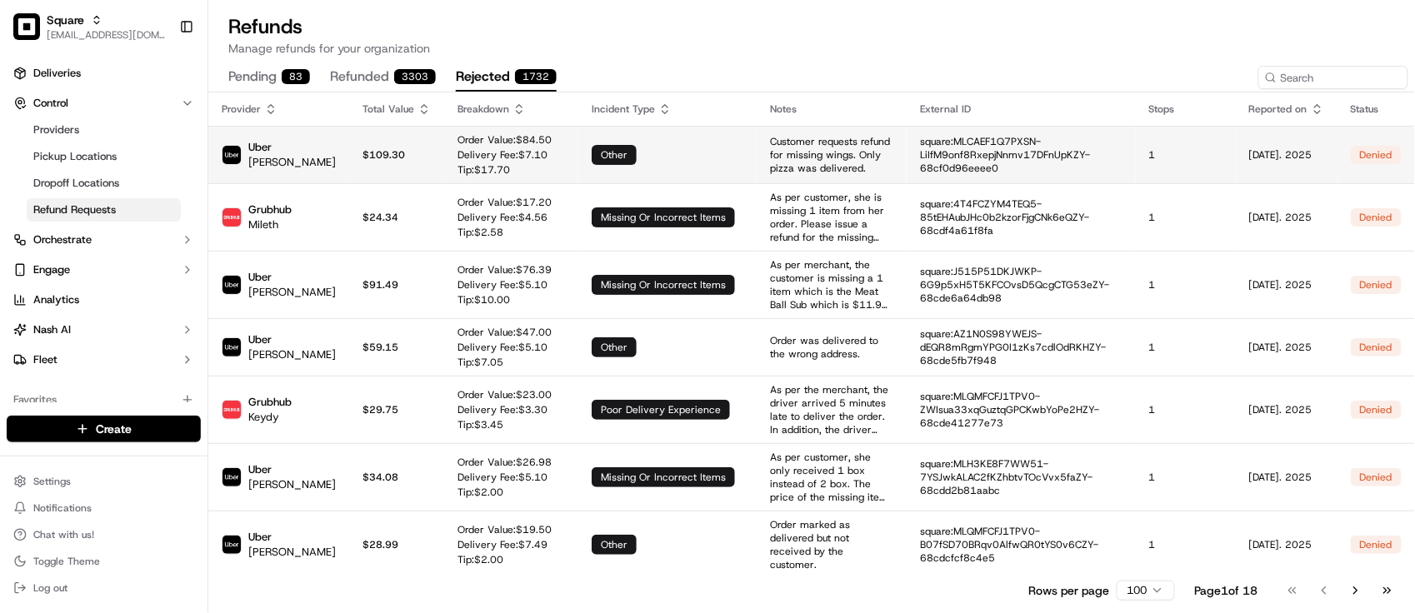
click at [544, 130] on td "Order Value: $ 84.50 Delivery Fee: $ 7.10 Tip: $ 17.70" at bounding box center [511, 155] width 134 height 58
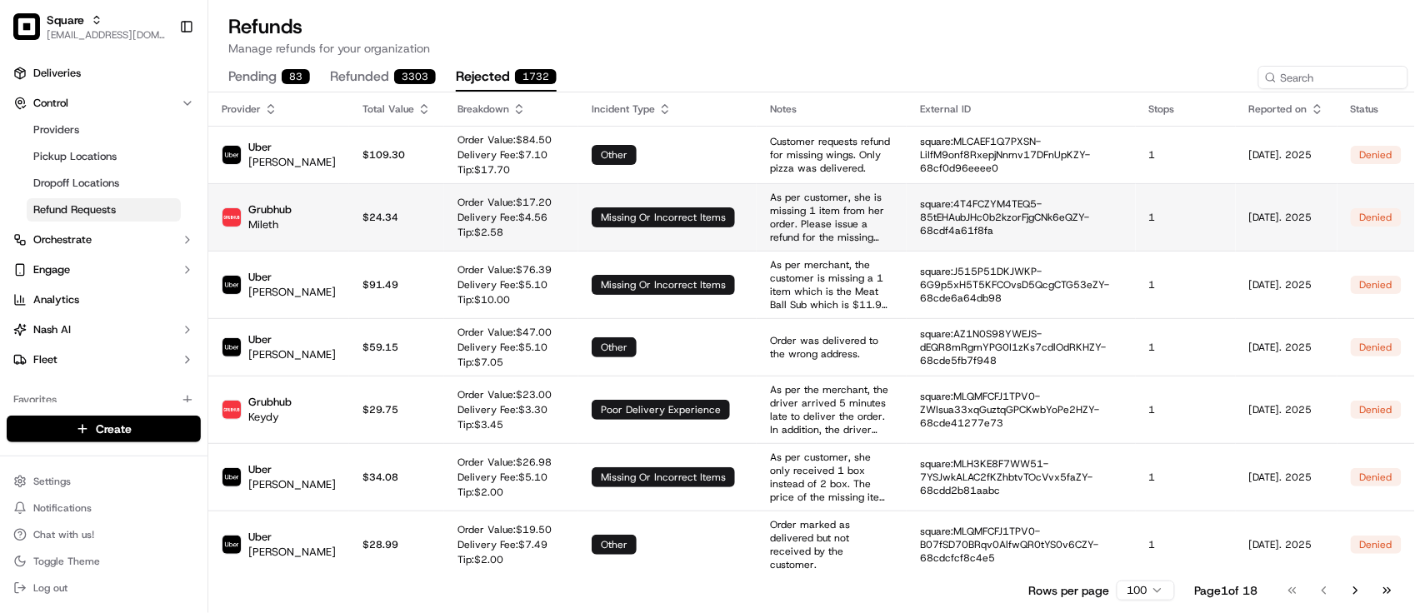
click at [534, 204] on p "Order Value: $ 17.20" at bounding box center [505, 202] width 94 height 13
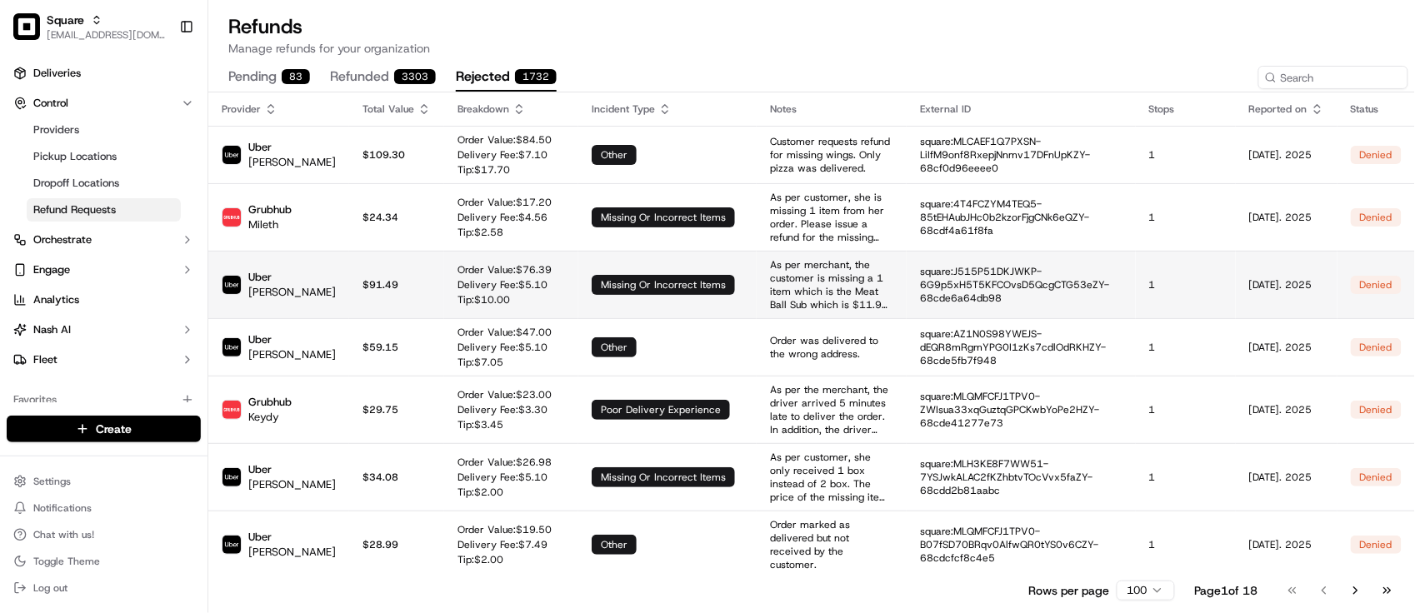
click at [555, 290] on td "Order Value: $ 76.39 Delivery Fee: $ 5.10 Tip: $ 10.00" at bounding box center [511, 285] width 134 height 68
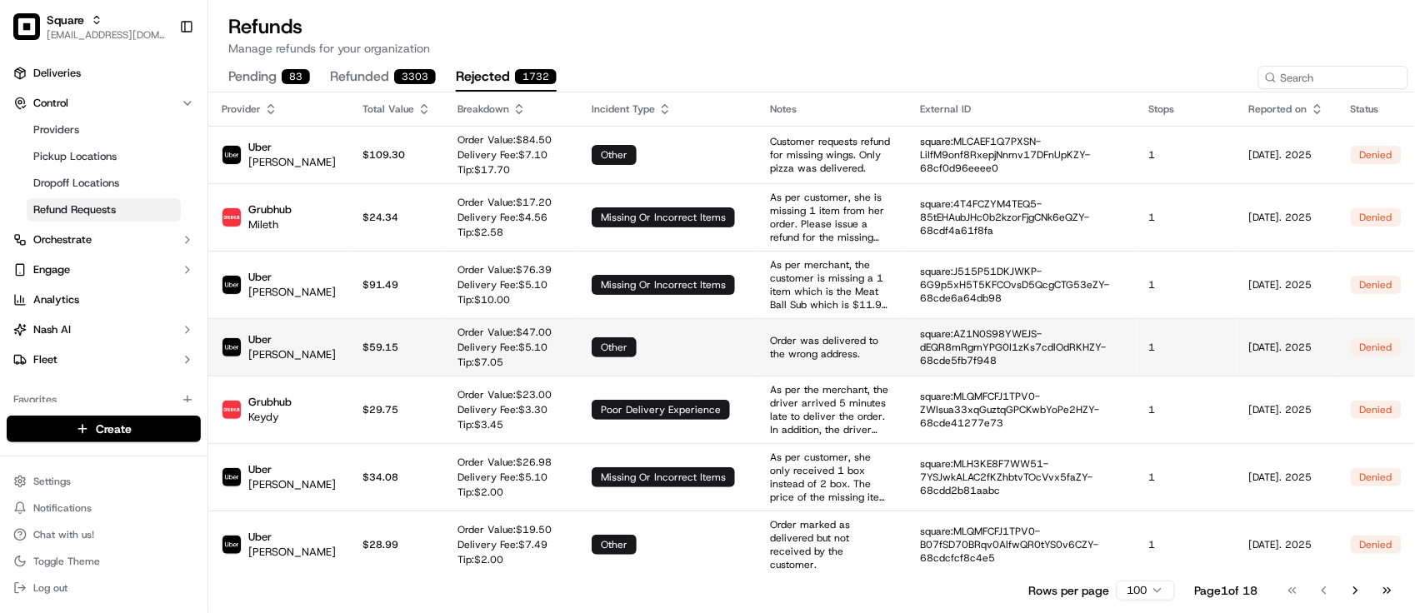
click at [578, 358] on td "other" at bounding box center [667, 347] width 178 height 58
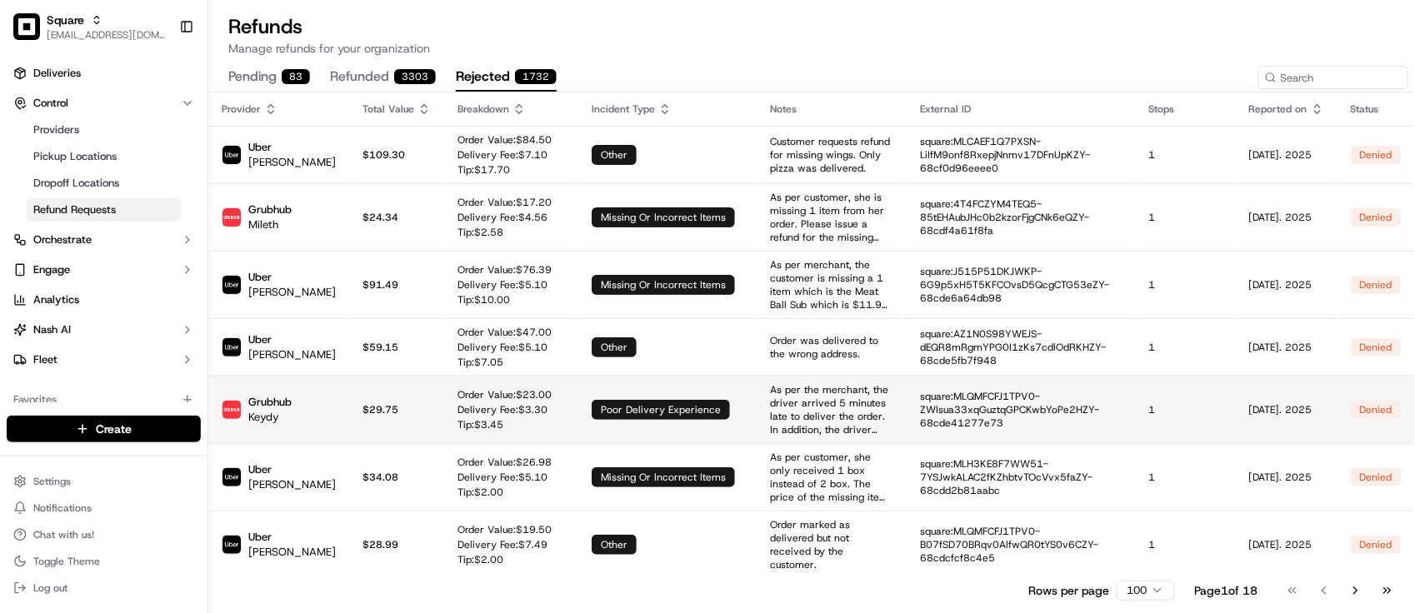
click at [601, 431] on td "poor delivery experience" at bounding box center [667, 410] width 178 height 68
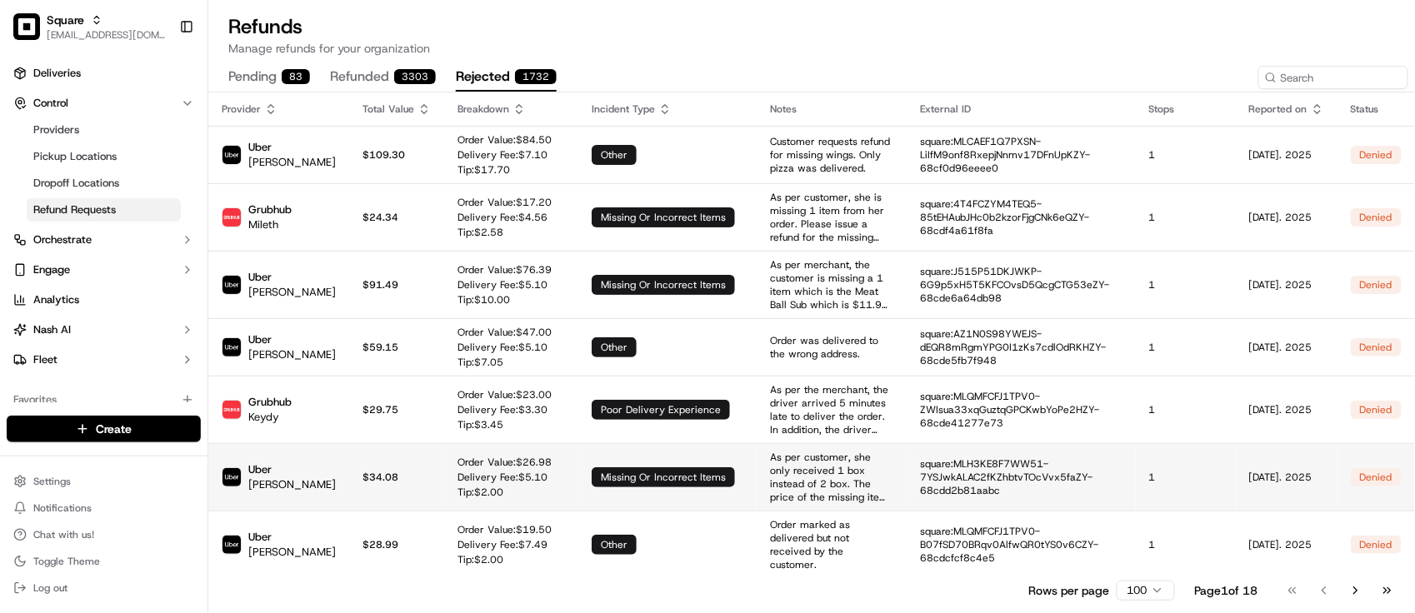
click at [603, 463] on td "missing or incorrect items" at bounding box center [667, 477] width 178 height 68
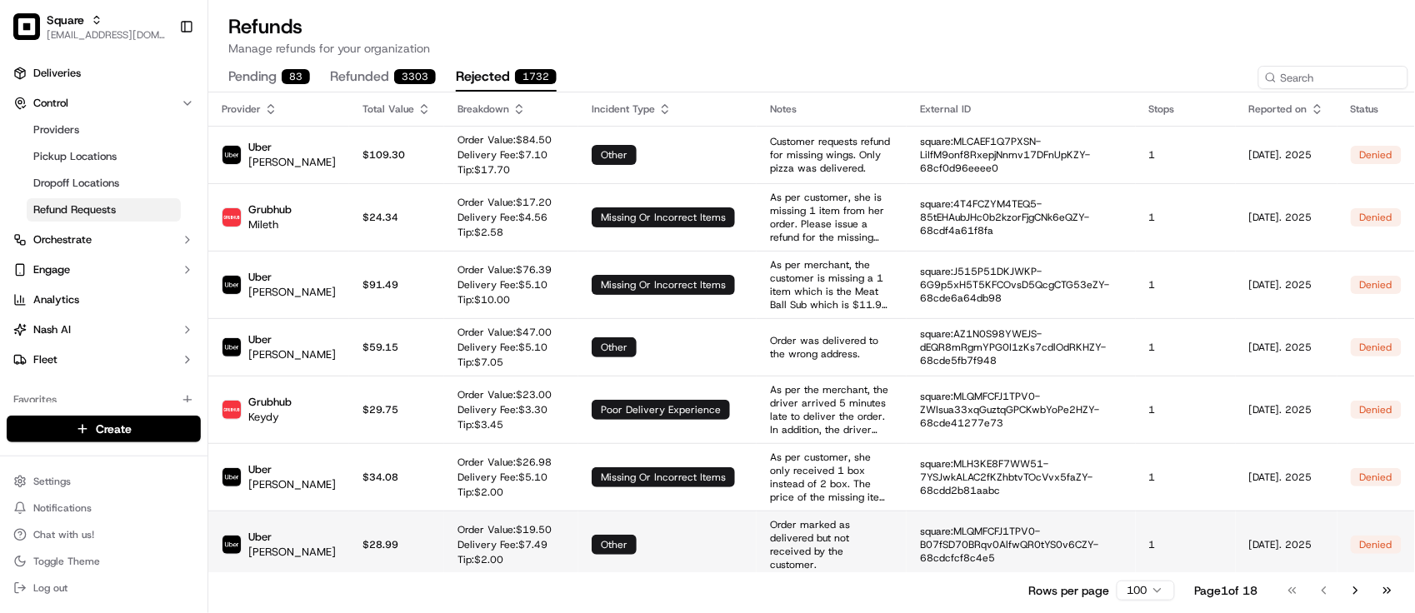
click at [675, 535] on td "other" at bounding box center [667, 545] width 178 height 68
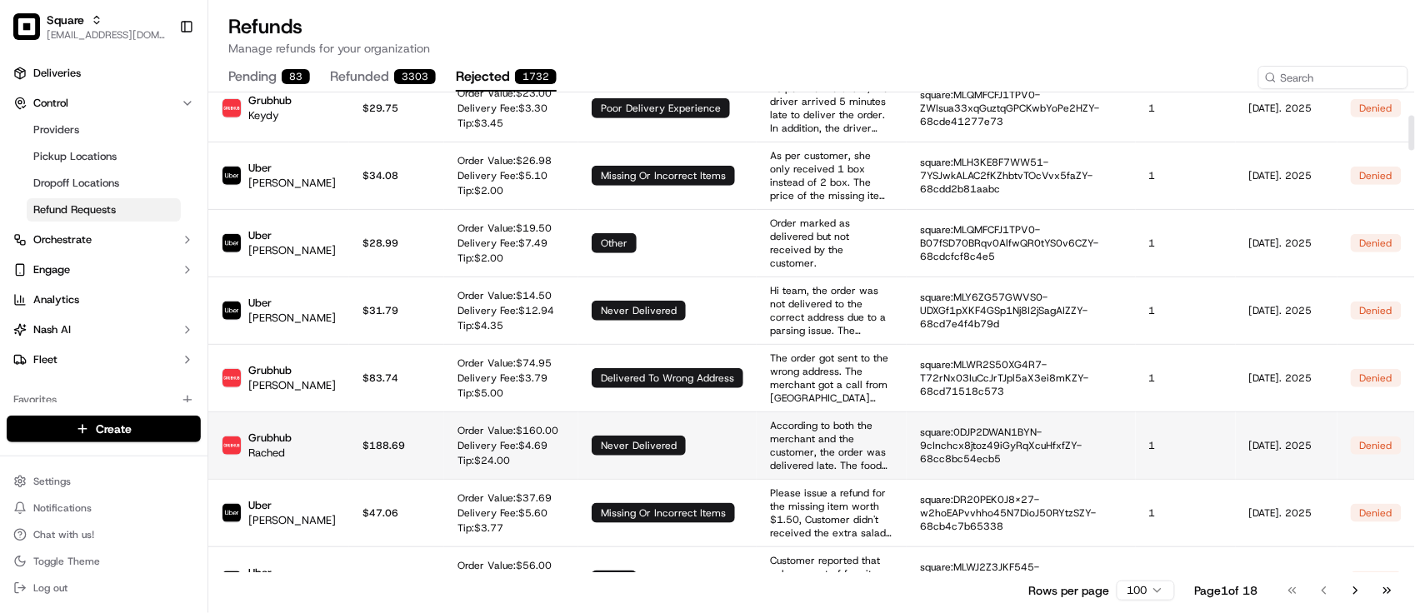
scroll to position [313, 0]
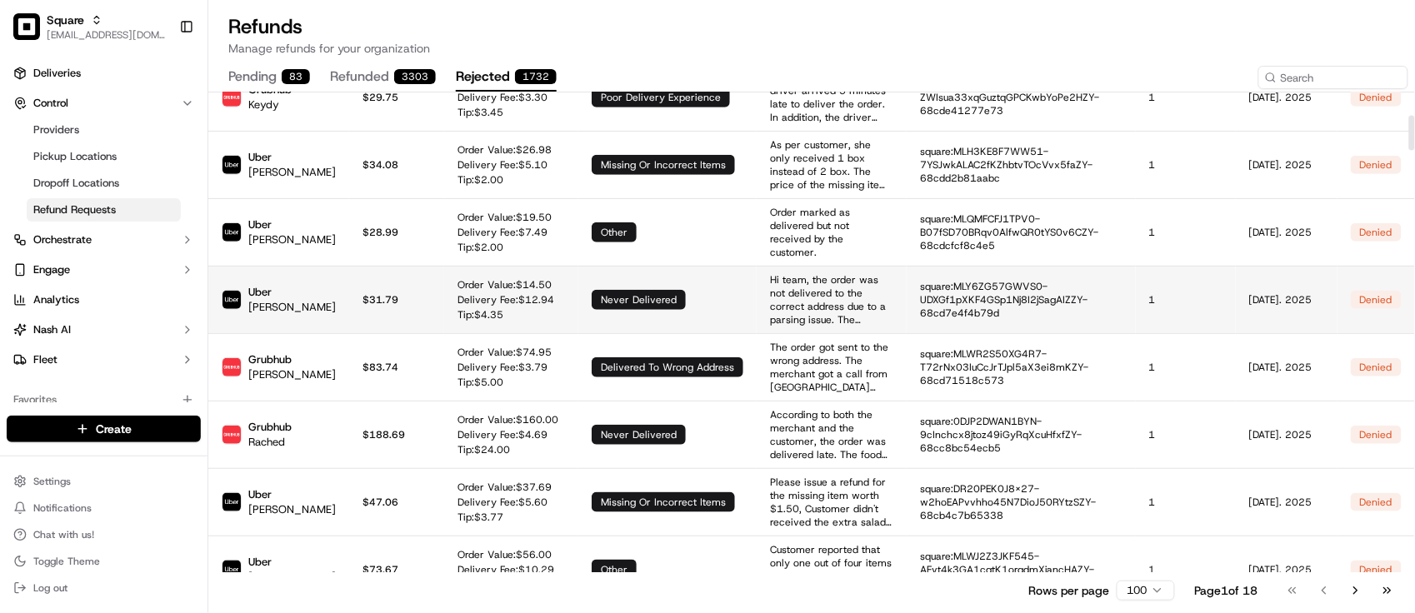
click at [633, 302] on td "never delivered" at bounding box center [667, 300] width 178 height 68
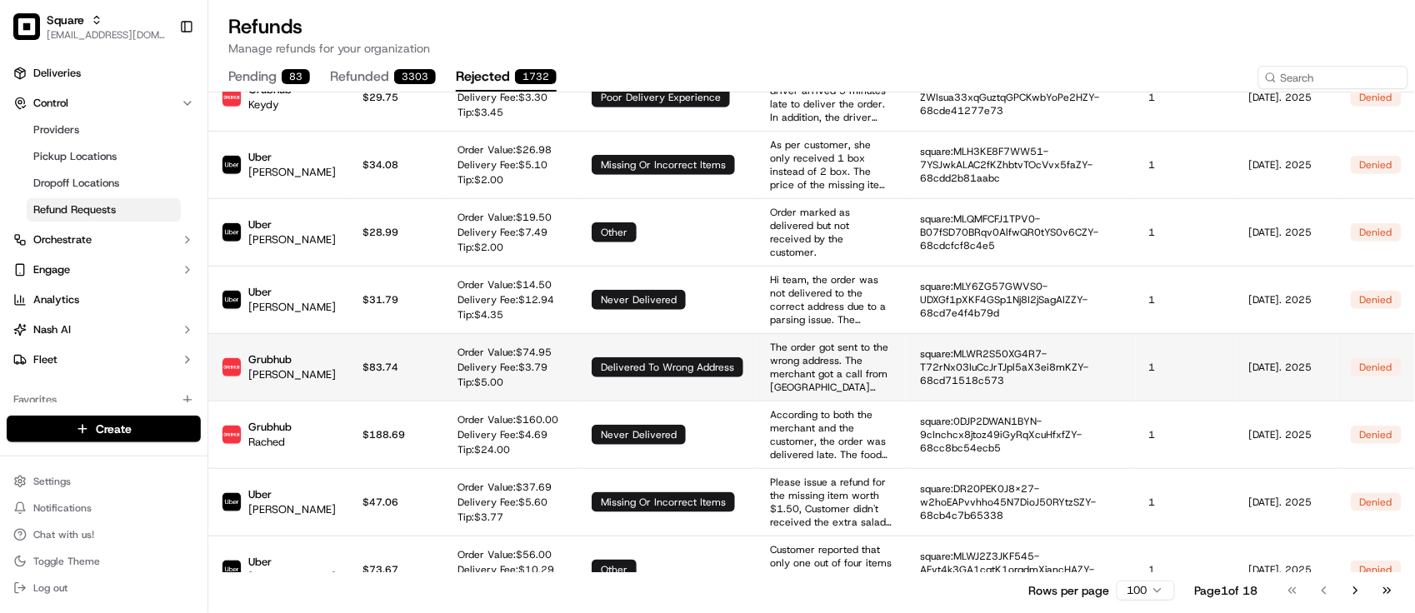
click at [621, 359] on div "delivered to wrong address" at bounding box center [668, 368] width 152 height 20
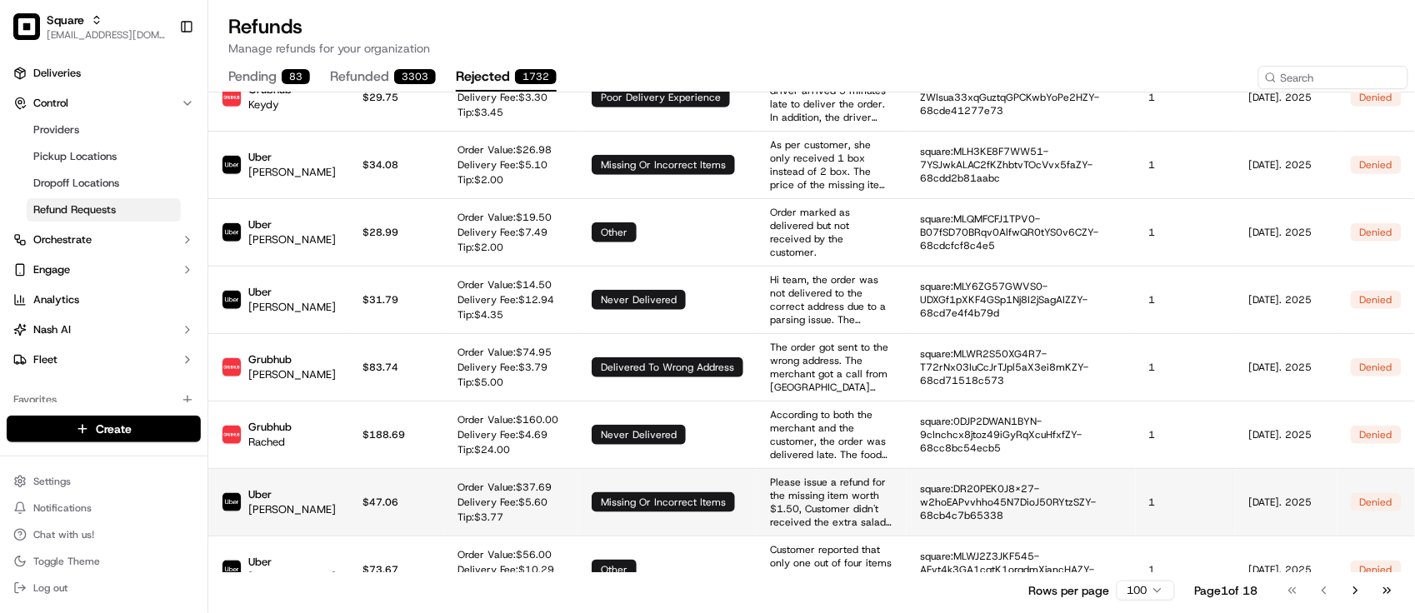
click at [638, 493] on div "missing or incorrect items" at bounding box center [663, 503] width 143 height 20
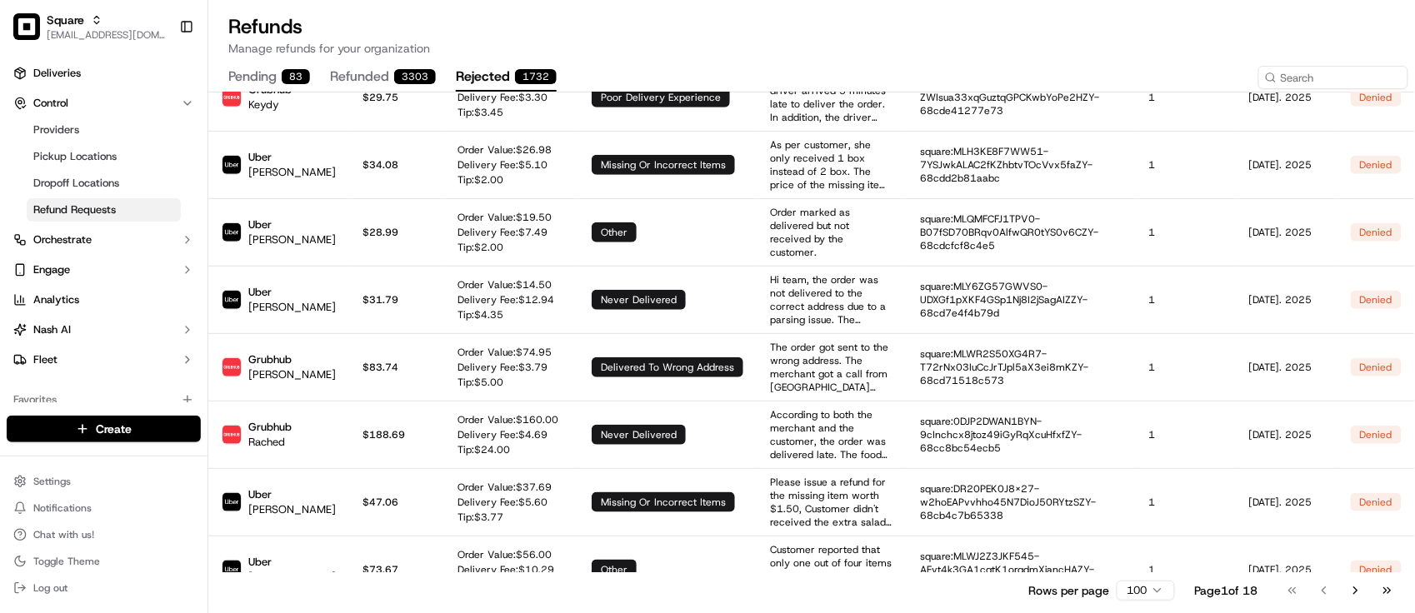
click at [377, 84] on button "refunded 3303" at bounding box center [383, 77] width 106 height 28
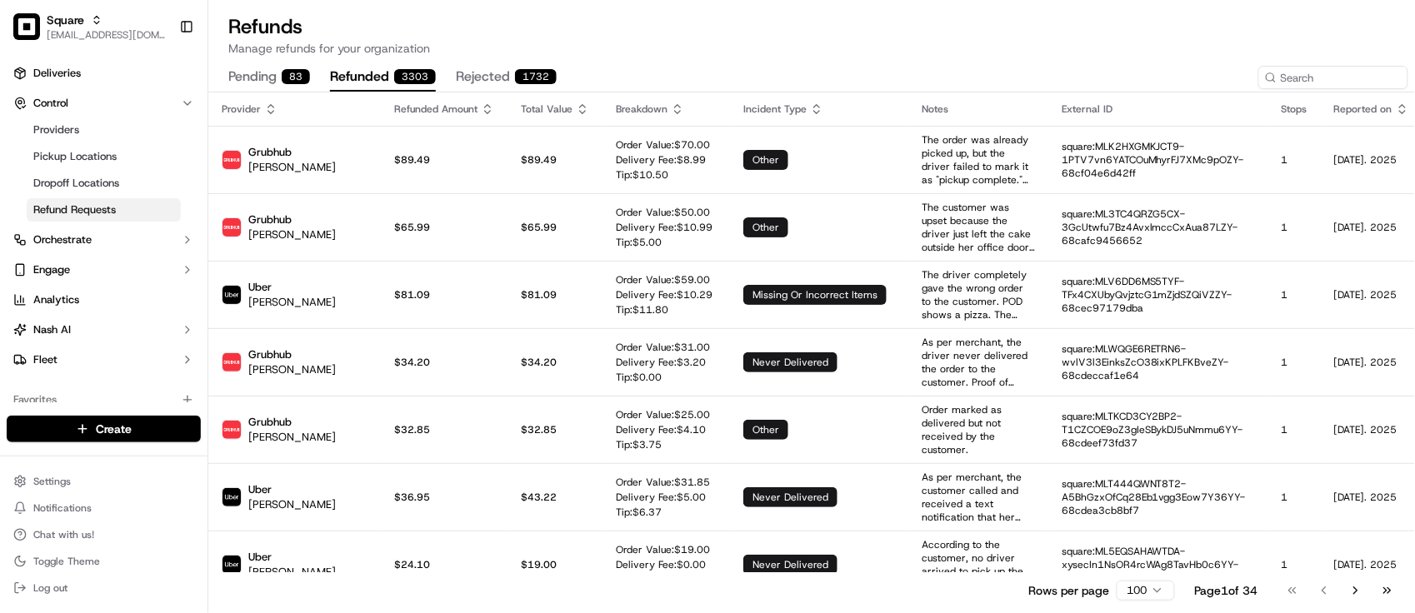
click at [294, 68] on button "pending 83" at bounding box center [269, 77] width 82 height 28
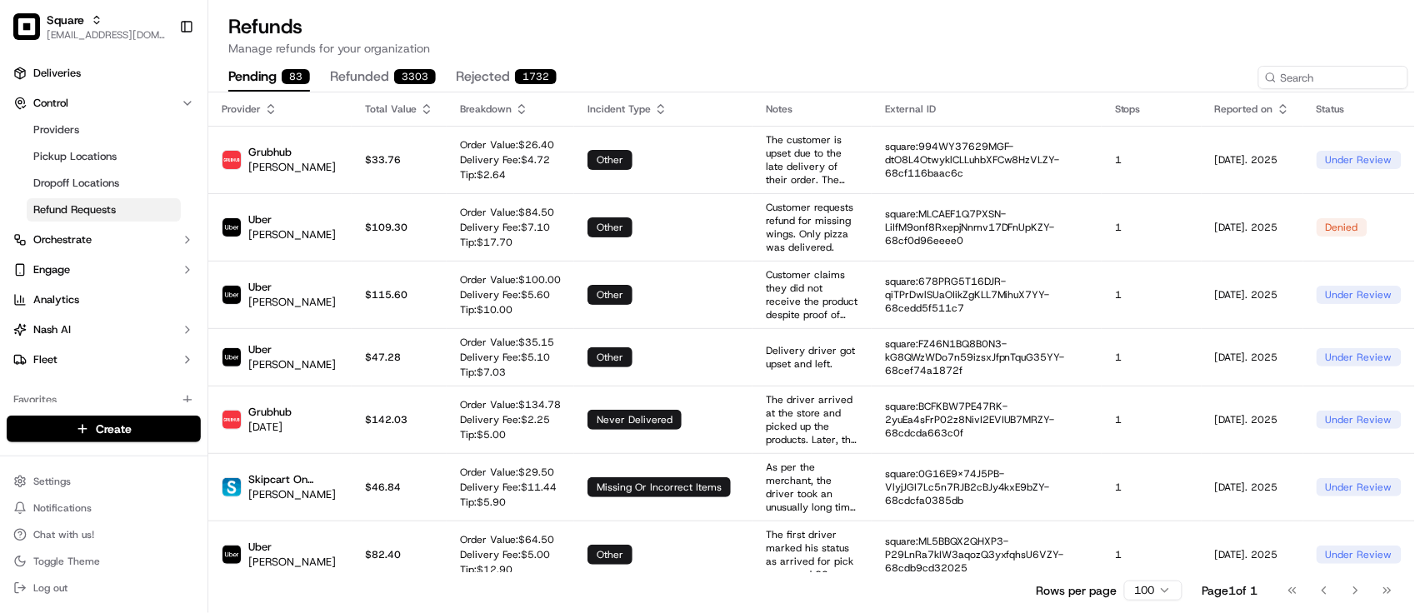
click at [652, 93] on th "Incident Type" at bounding box center [663, 109] width 178 height 33
click at [521, 30] on h1 "Refunds" at bounding box center [811, 26] width 1167 height 27
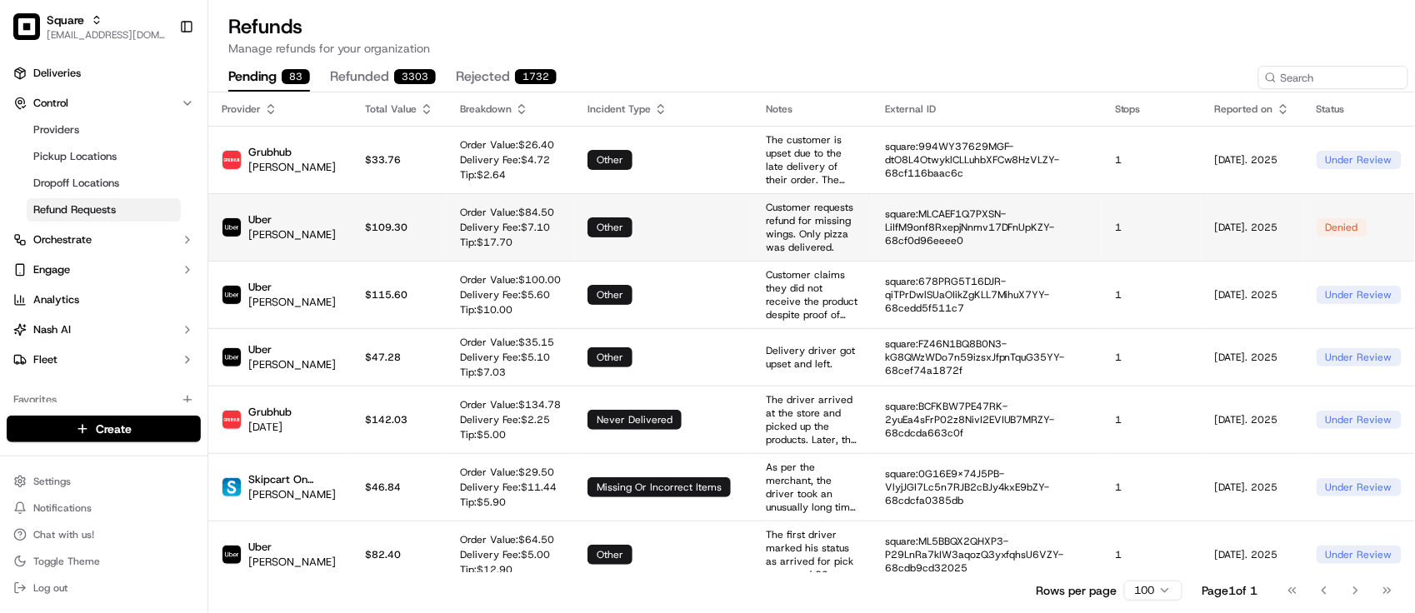
click at [490, 194] on td "Order Value: $ 84.50 Delivery Fee: $ 7.10 Tip: $ 17.70" at bounding box center [511, 227] width 128 height 68
click at [543, 233] on td "Order Value: $ 84.50 Delivery Fee: $ 7.10 Tip: $ 17.70" at bounding box center [511, 227] width 128 height 68
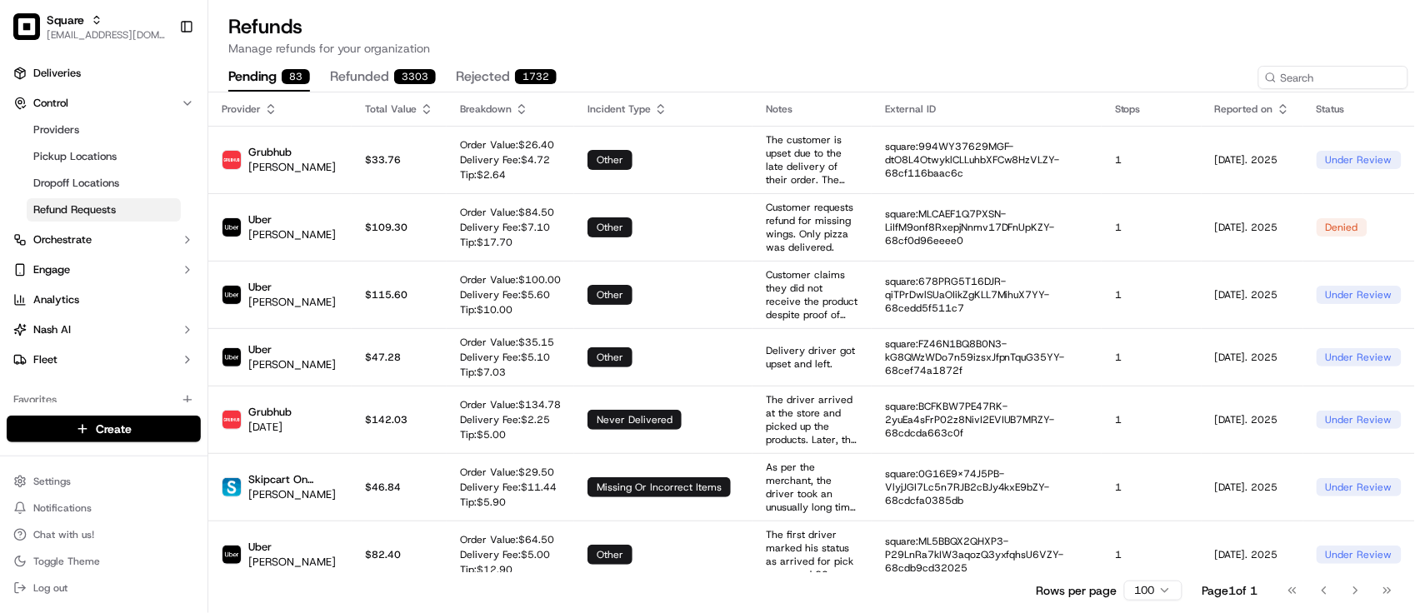
click at [652, 40] on p "Manage refunds for your organization" at bounding box center [811, 48] width 1167 height 17
click at [428, 27] on h1 "Refunds" at bounding box center [811, 26] width 1167 height 27
click at [380, 63] on button "refunded 3303" at bounding box center [383, 77] width 106 height 28
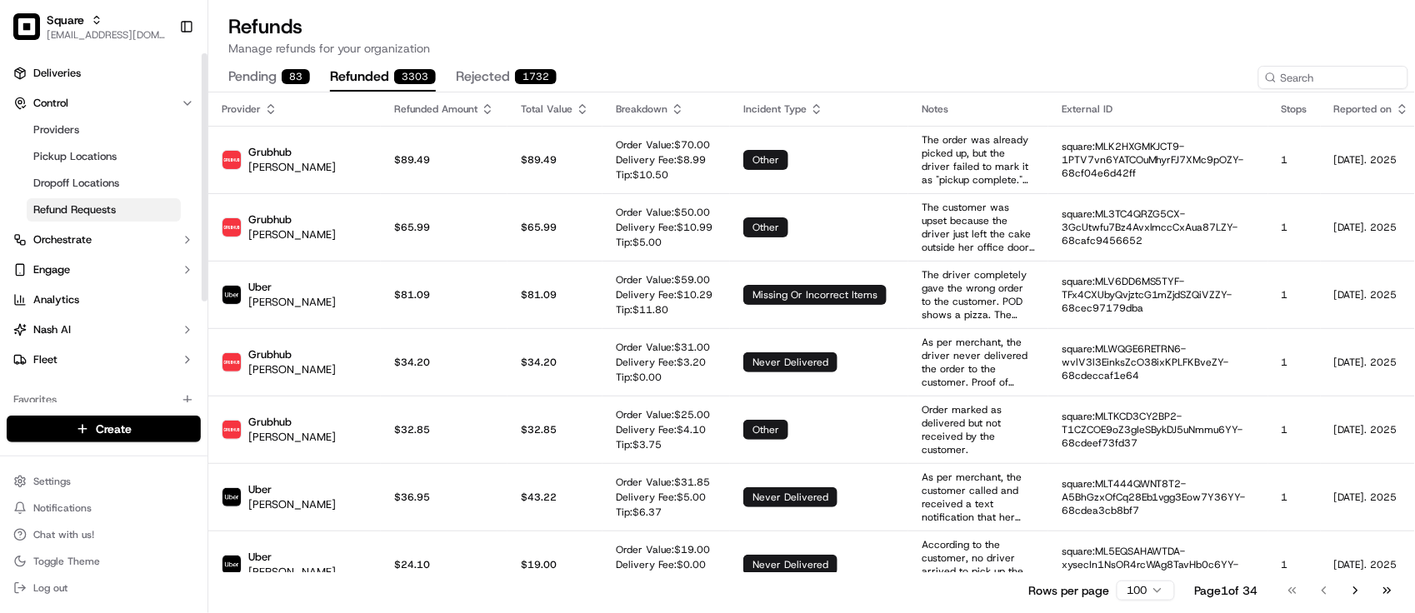
click at [238, 86] on button "pending 83" at bounding box center [269, 77] width 82 height 28
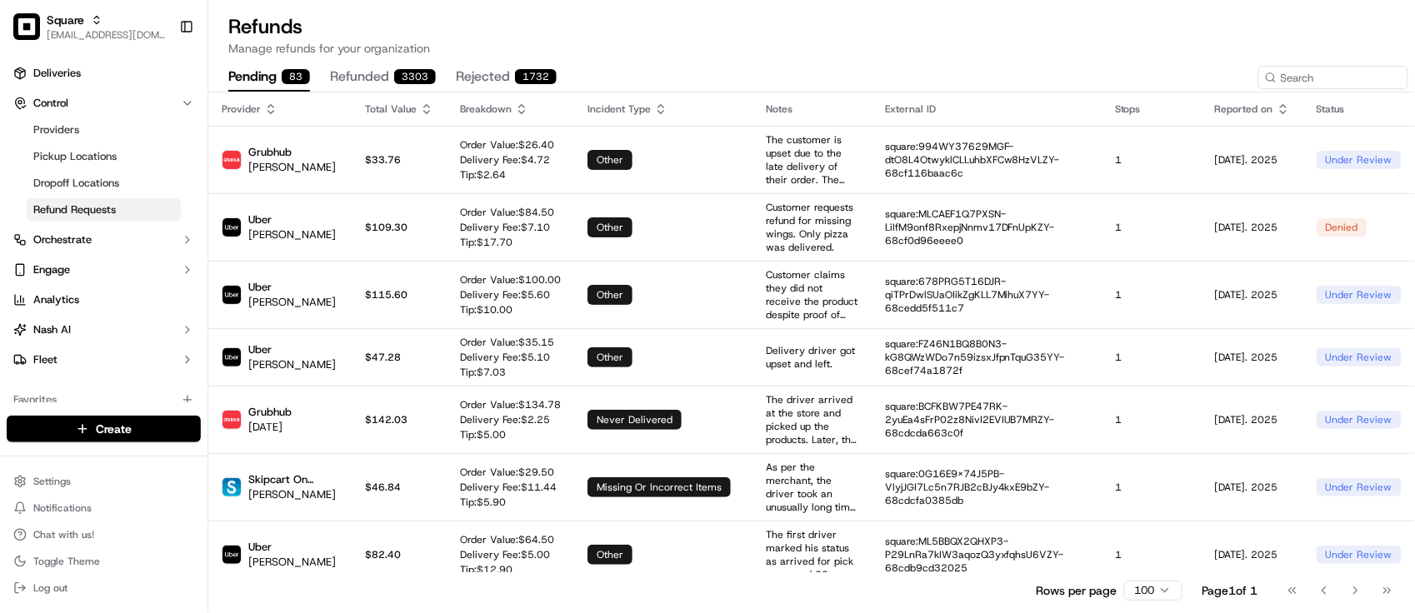
click at [715, 56] on p "Manage refunds for your organization" at bounding box center [811, 48] width 1167 height 17
click at [54, 68] on span "Deliveries" at bounding box center [57, 73] width 48 height 15
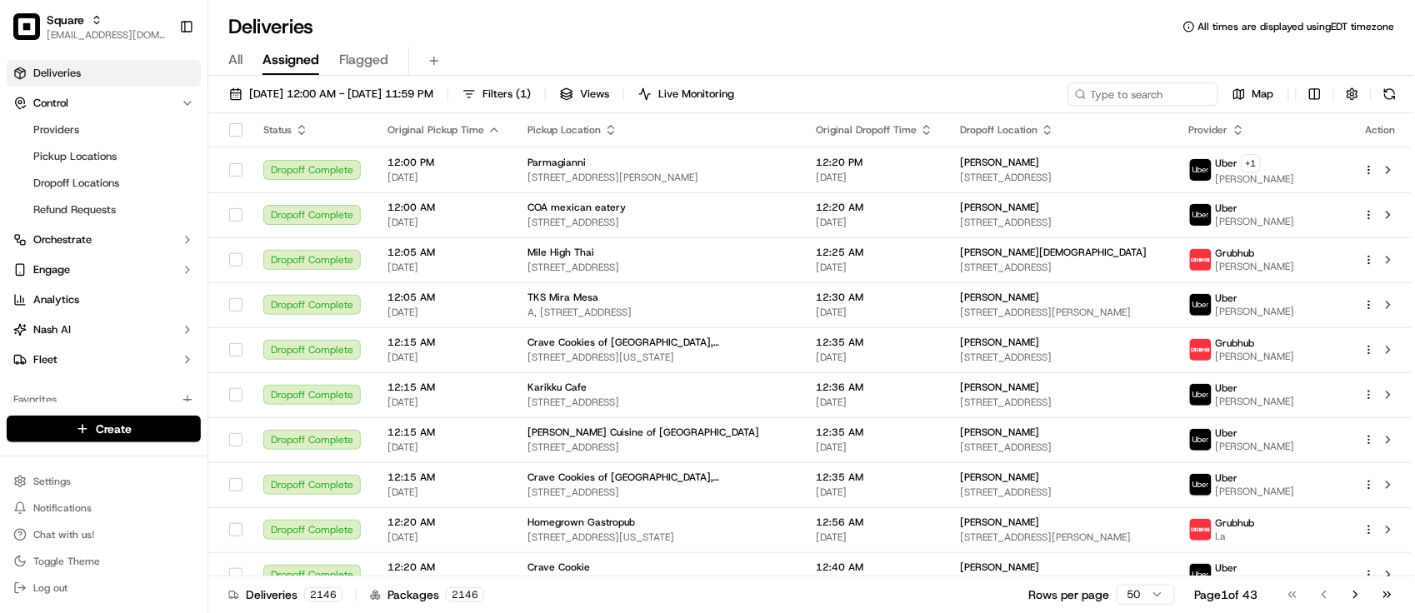
click at [389, 21] on div "Deliveries All times are displayed using EDT timezone" at bounding box center [811, 26] width 1207 height 27
click at [397, 38] on div "Deliveries All times are displayed using EDT timezone" at bounding box center [811, 26] width 1207 height 27
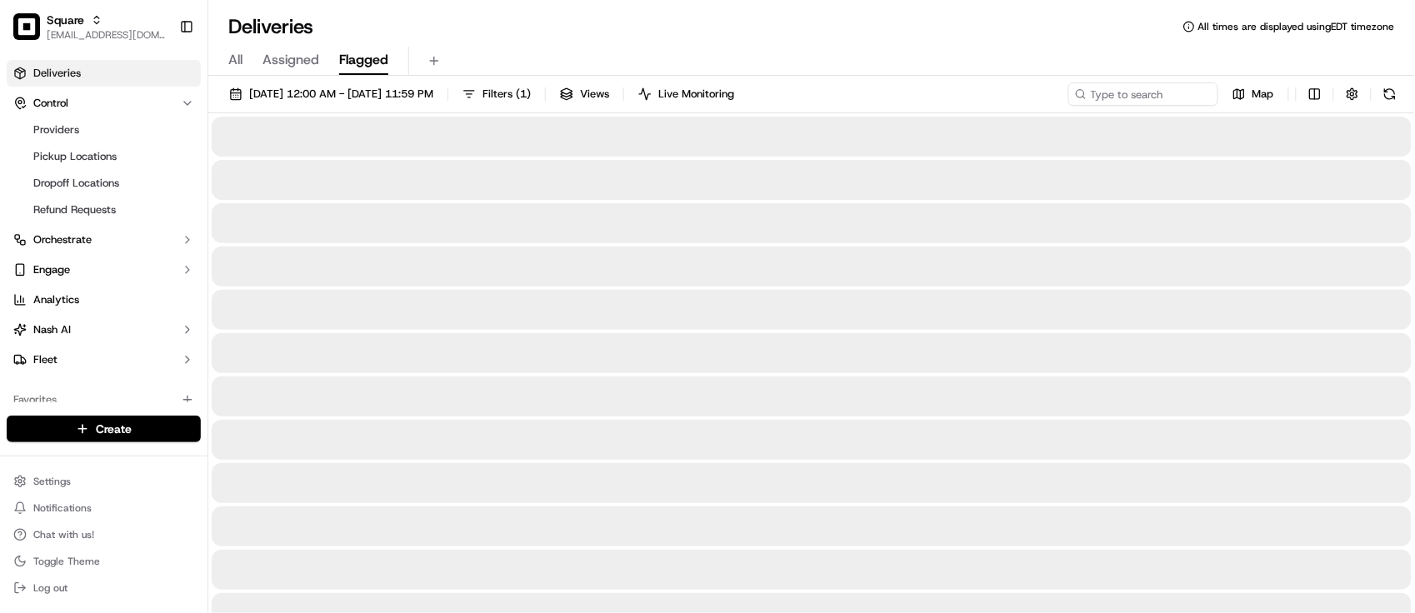
click at [369, 58] on span "Flagged" at bounding box center [363, 60] width 49 height 20
click at [235, 65] on span "All" at bounding box center [235, 60] width 14 height 20
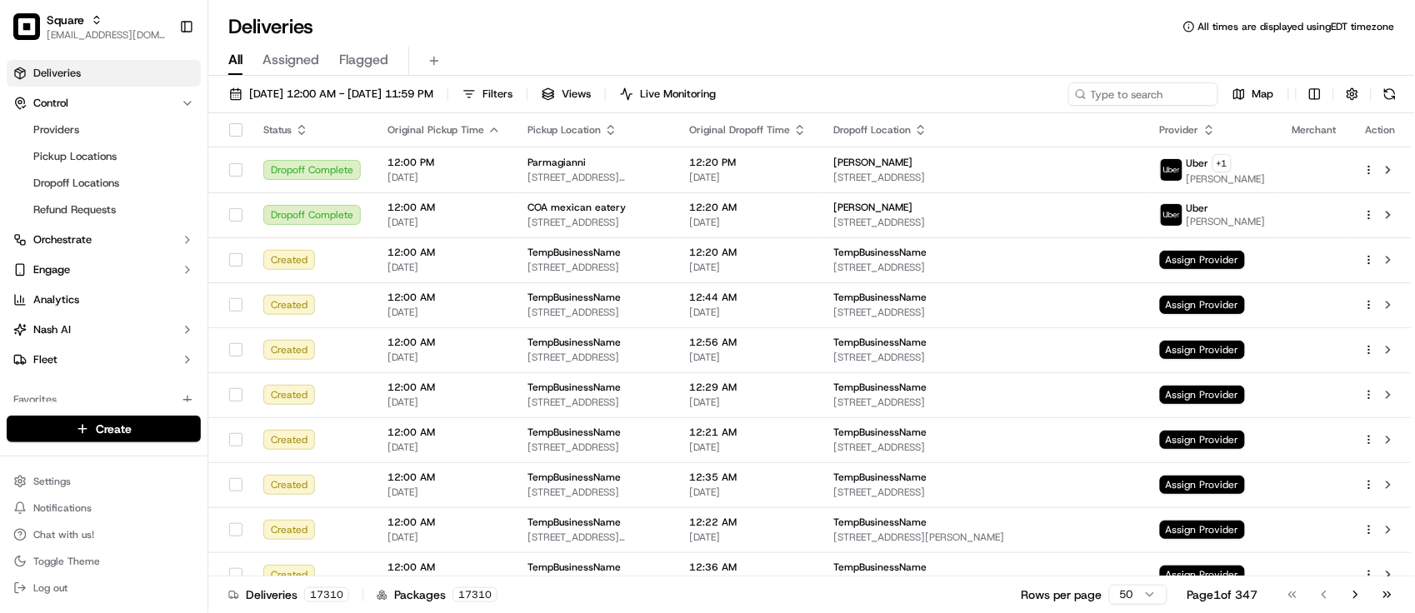
click at [648, 32] on div "Deliveries All times are displayed using EDT timezone" at bounding box center [811, 26] width 1207 height 27
click at [268, 61] on span "Assigned" at bounding box center [291, 60] width 57 height 20
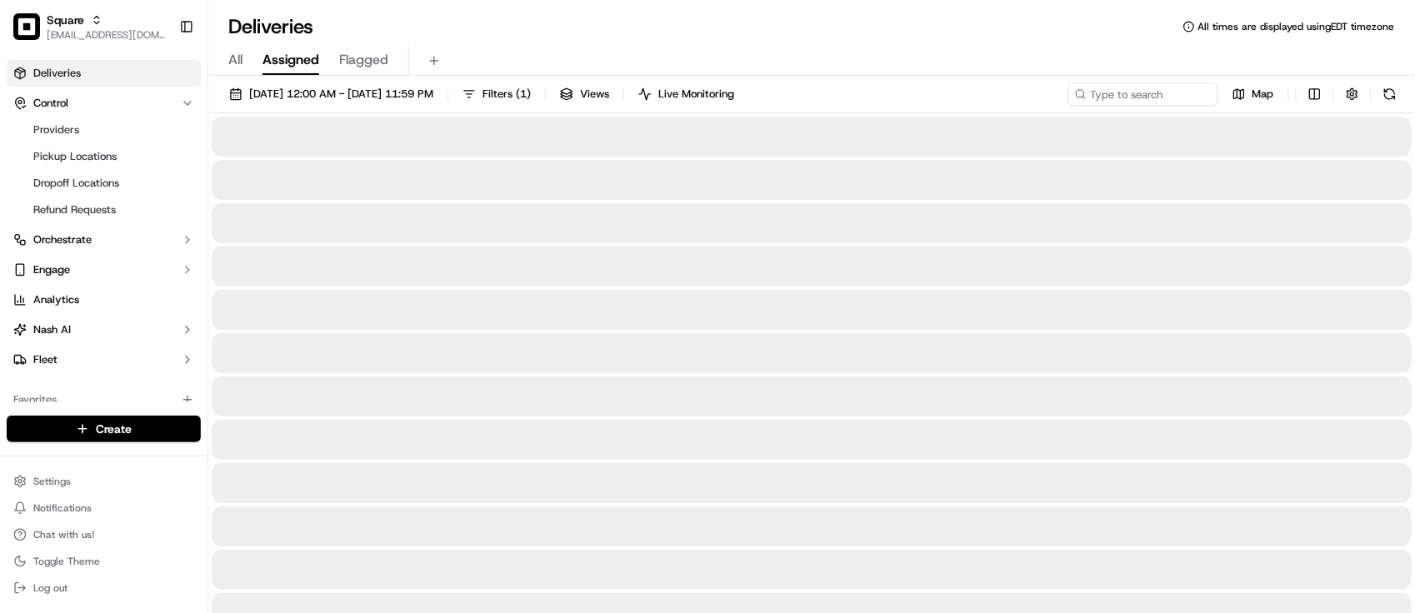
click at [590, 53] on div "All Assigned Flagged" at bounding box center [811, 61] width 1207 height 29
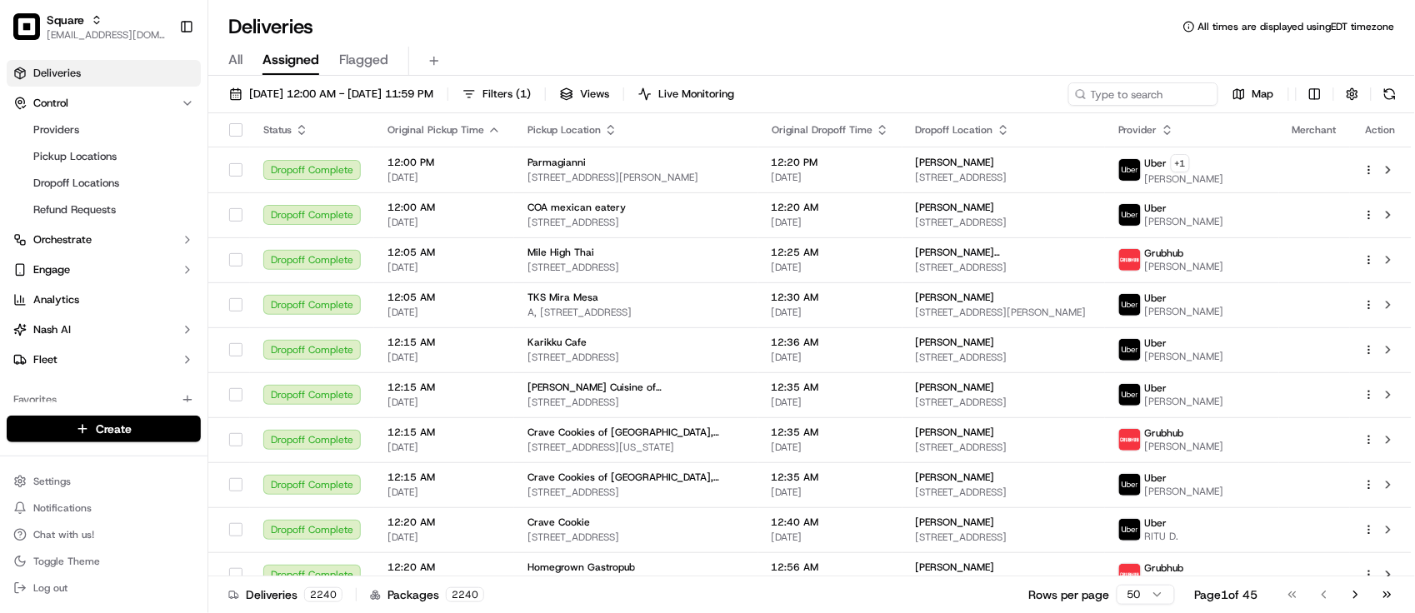
click at [469, 48] on div "All Assigned Flagged" at bounding box center [811, 61] width 1207 height 29
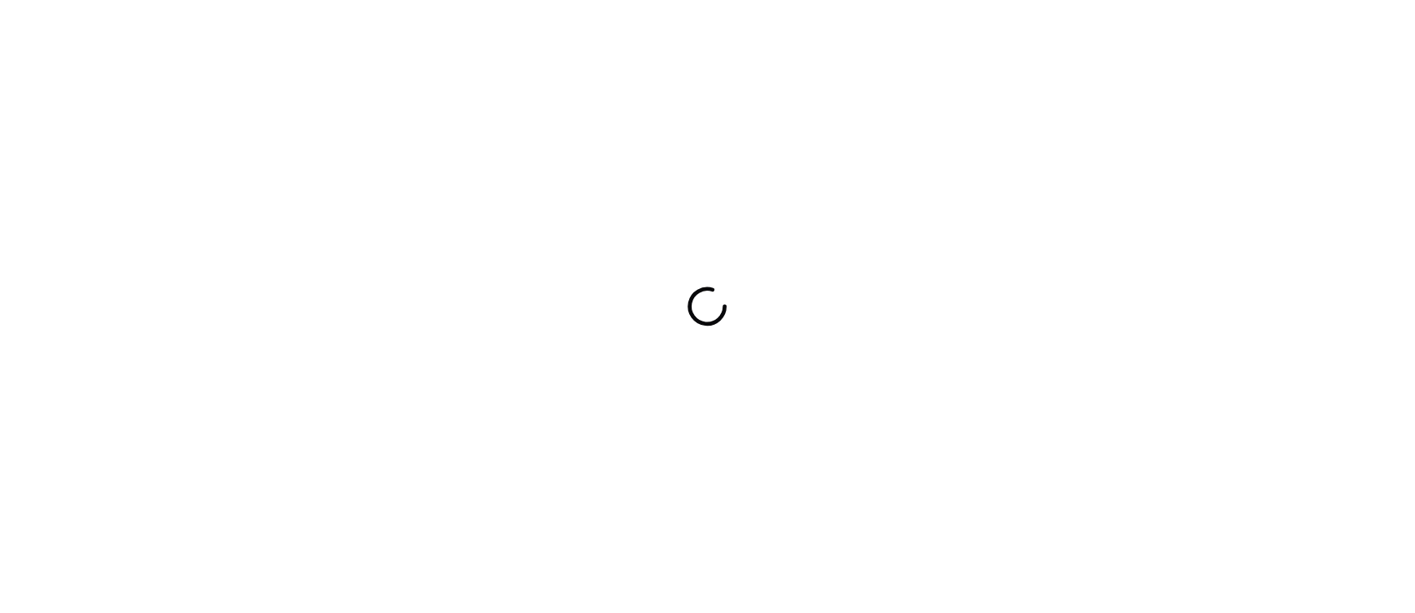
click at [377, 255] on div at bounding box center [707, 306] width 1415 height 613
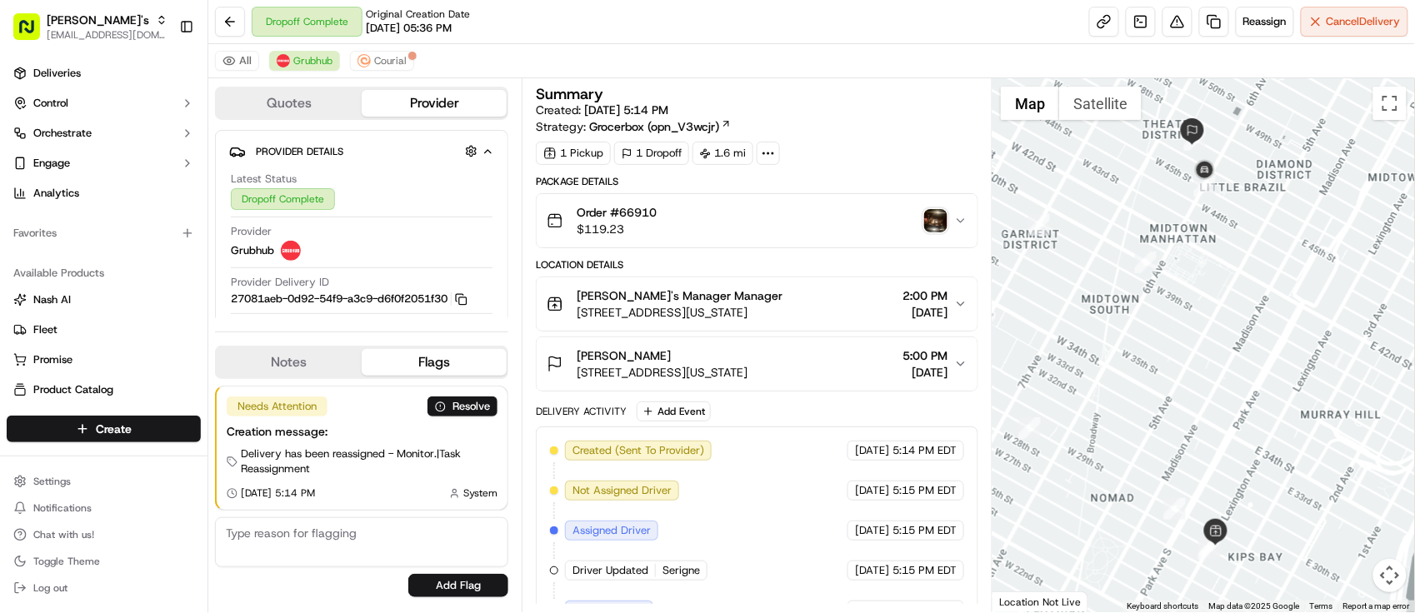
click at [384, 84] on div "Quotes Provider Provider Details Hidden ( 4 ) Latest Status Dropoff Complete Pr…" at bounding box center [364, 345] width 313 height 534
click at [380, 67] on span "Courial" at bounding box center [390, 60] width 33 height 13
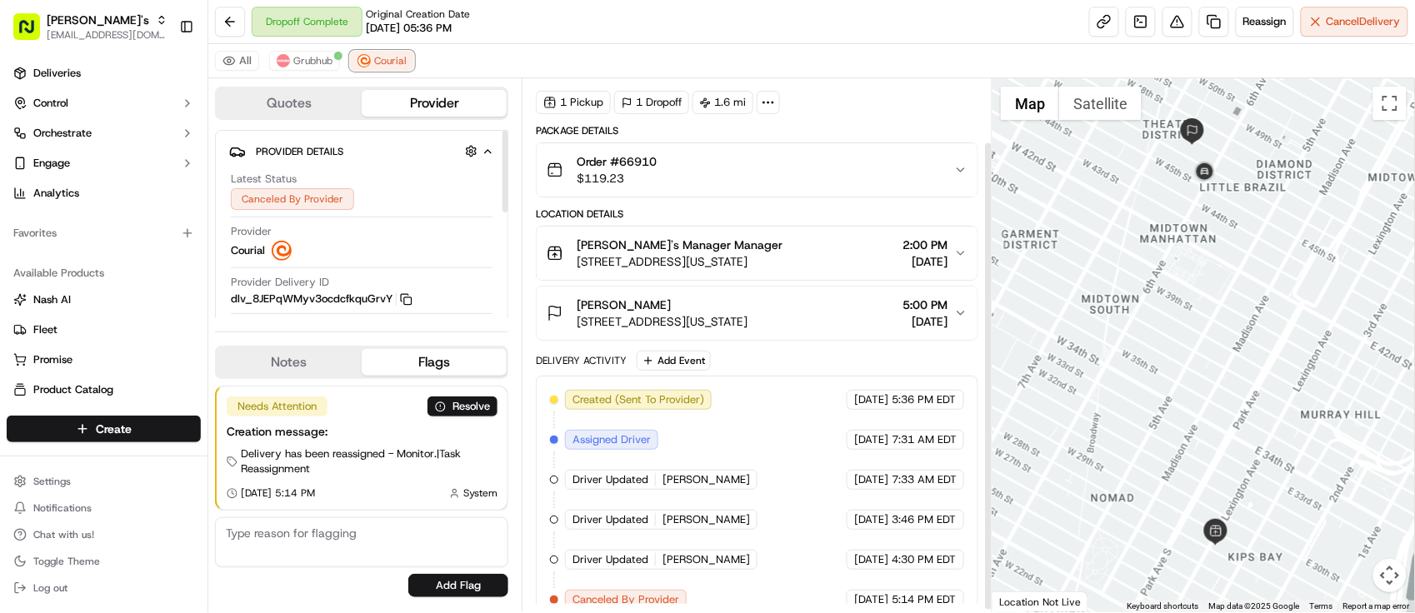
scroll to position [75, 0]
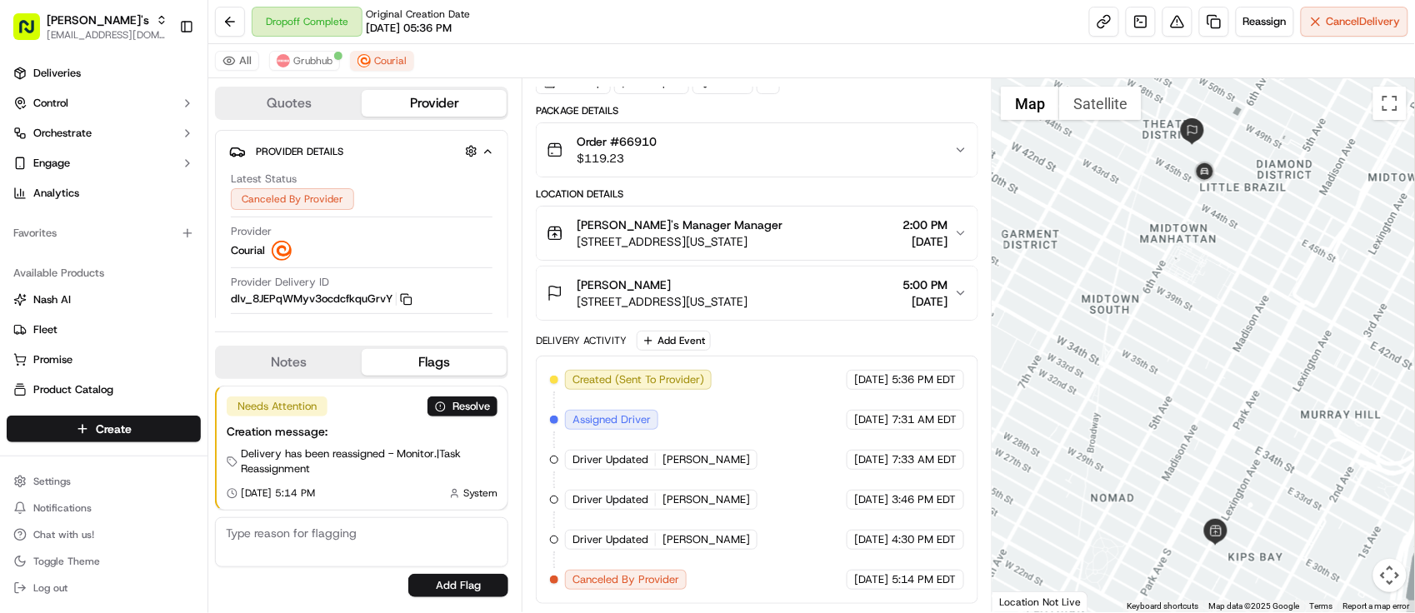
click at [484, 38] on div "Dropoff Complete Original Creation Date 09/19/2025 05:36 PM Reassign Cancel Del…" at bounding box center [811, 22] width 1207 height 44
click at [498, 39] on div "Dropoff Complete Original Creation Date 09/19/2025 05:36 PM Reassign Cancel Del…" at bounding box center [811, 22] width 1207 height 44
click at [229, 13] on button at bounding box center [230, 22] width 30 height 30
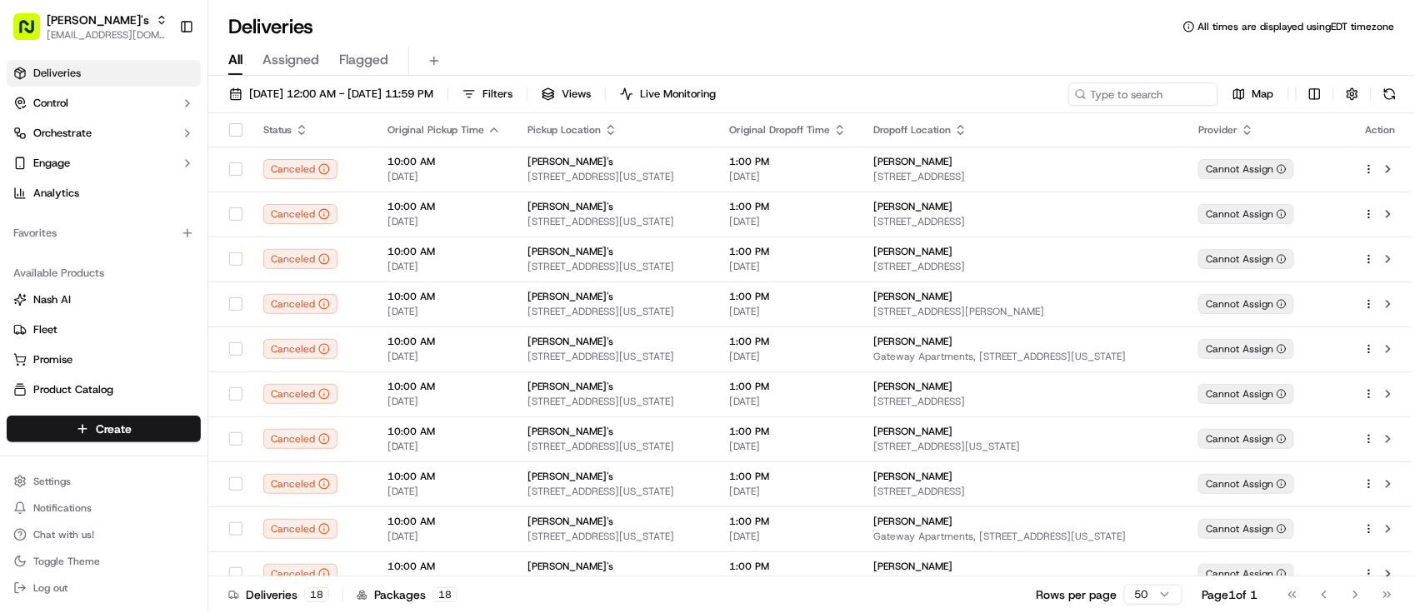
click at [557, 36] on div "Deliveries All times are displayed using EDT timezone" at bounding box center [811, 26] width 1207 height 27
click at [1098, 105] on input at bounding box center [1118, 94] width 200 height 23
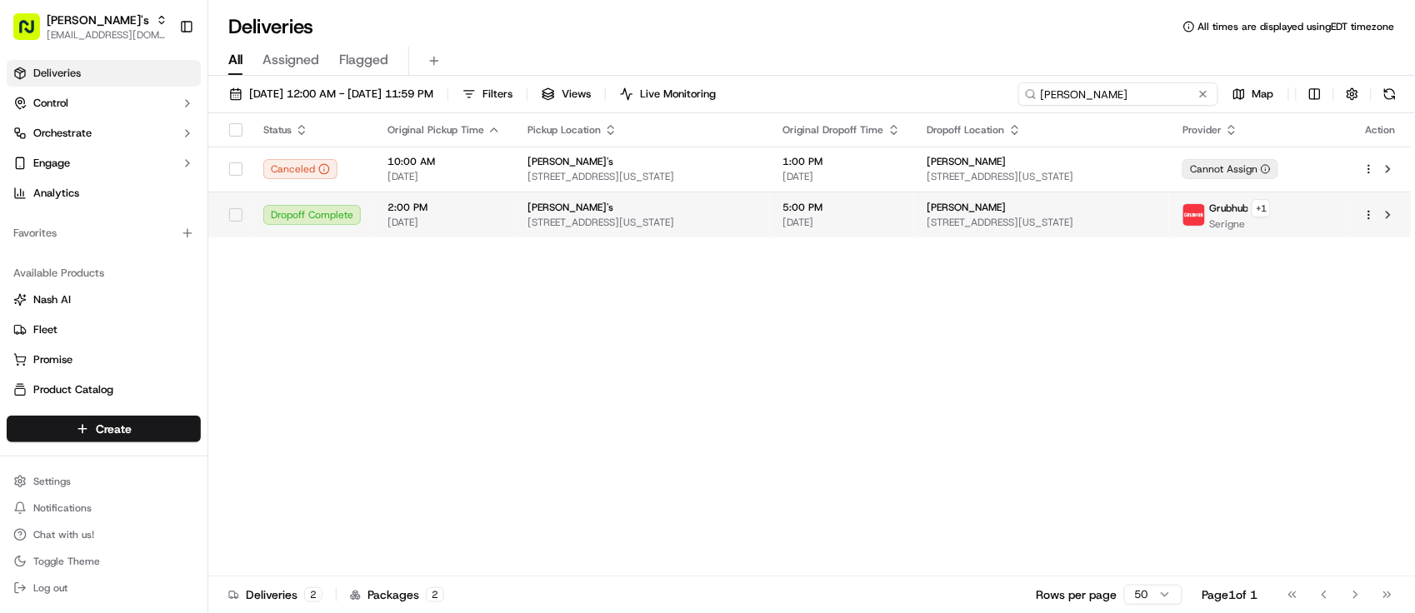
type input "jere"
click at [823, 215] on div "5:00 PM [DATE]" at bounding box center [842, 215] width 118 height 28
click at [1063, 213] on div "[PERSON_NAME]" at bounding box center [1042, 207] width 229 height 13
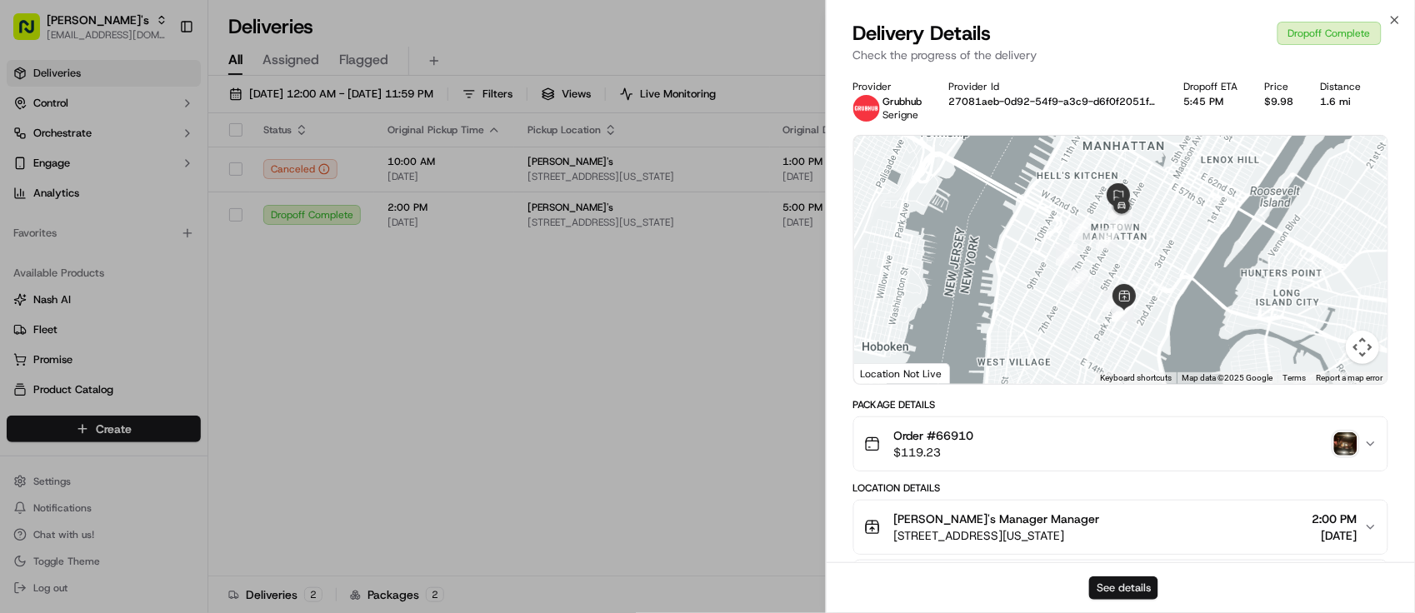
click at [1130, 581] on button "See details" at bounding box center [1123, 588] width 69 height 23
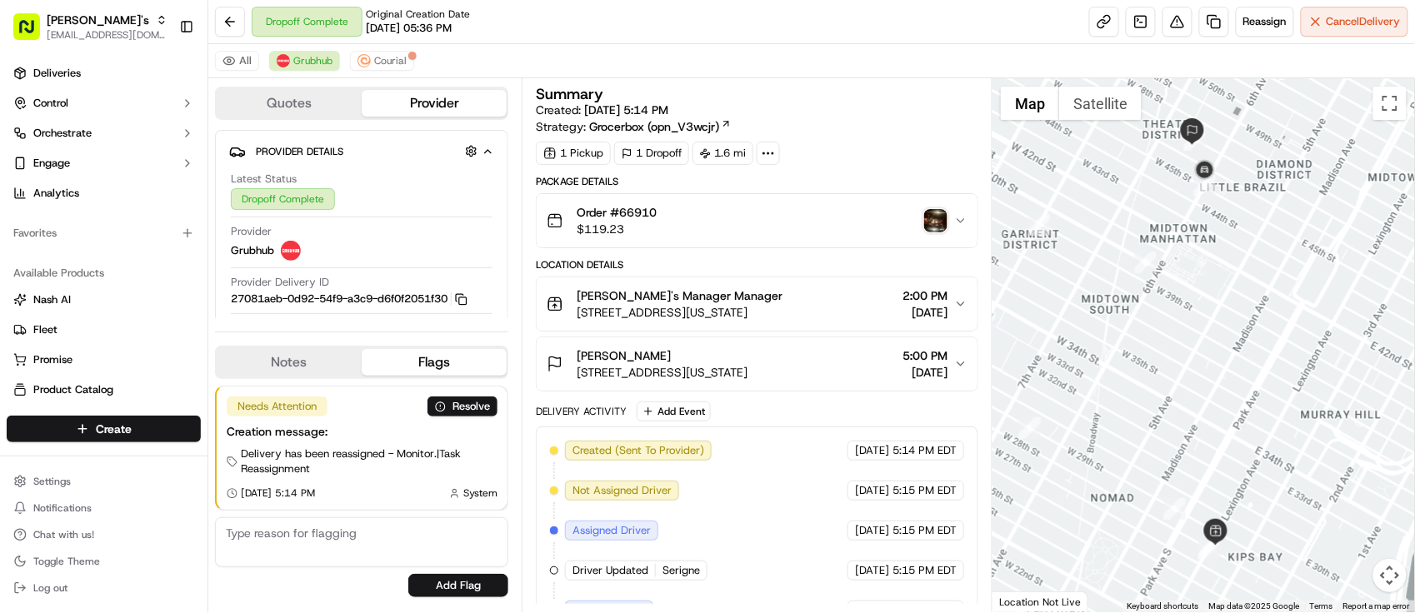
click at [493, 35] on div "Dropoff Complete Original Creation Date [DATE] 05:36 PM Reassign Cancel Delivery" at bounding box center [811, 22] width 1207 height 44
click at [447, 222] on div "Latest Status Dropoff Complete Provider Grubhub Provider Delivery ID 27081aeb-0…" at bounding box center [361, 262] width 265 height 194
click at [690, 40] on div "Dropoff Complete Original Creation Date 09/19/2025 05:36 PM Reassign Cancel Del…" at bounding box center [811, 22] width 1207 height 44
click at [513, 46] on div "All Grubhub Courial" at bounding box center [811, 61] width 1207 height 34
